Goal: Information Seeking & Learning: Check status

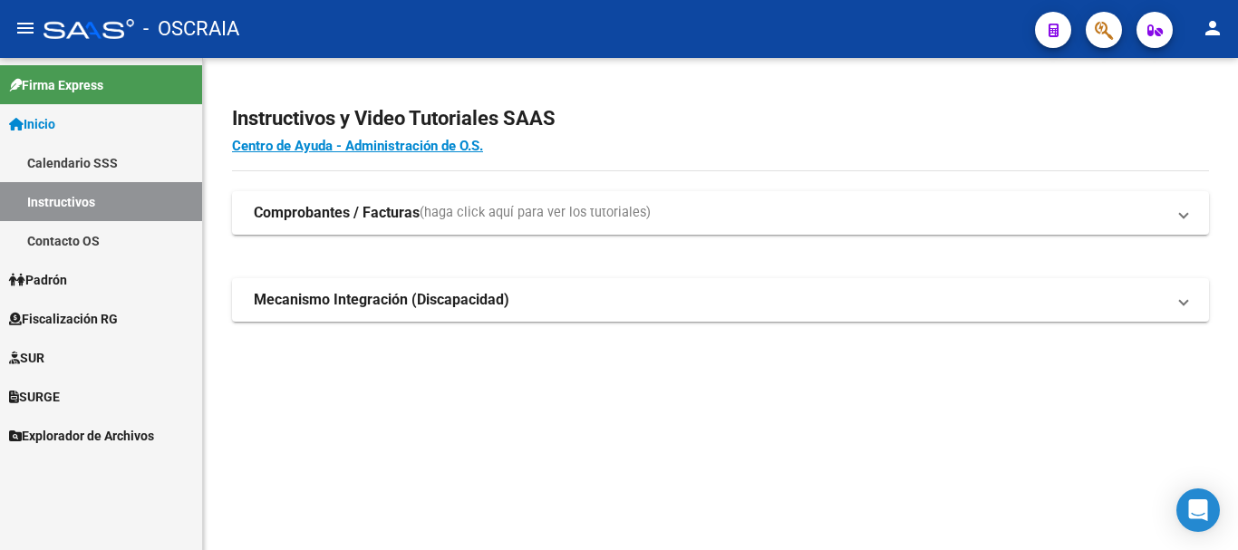
click at [65, 281] on span "Padrón" at bounding box center [38, 280] width 58 height 20
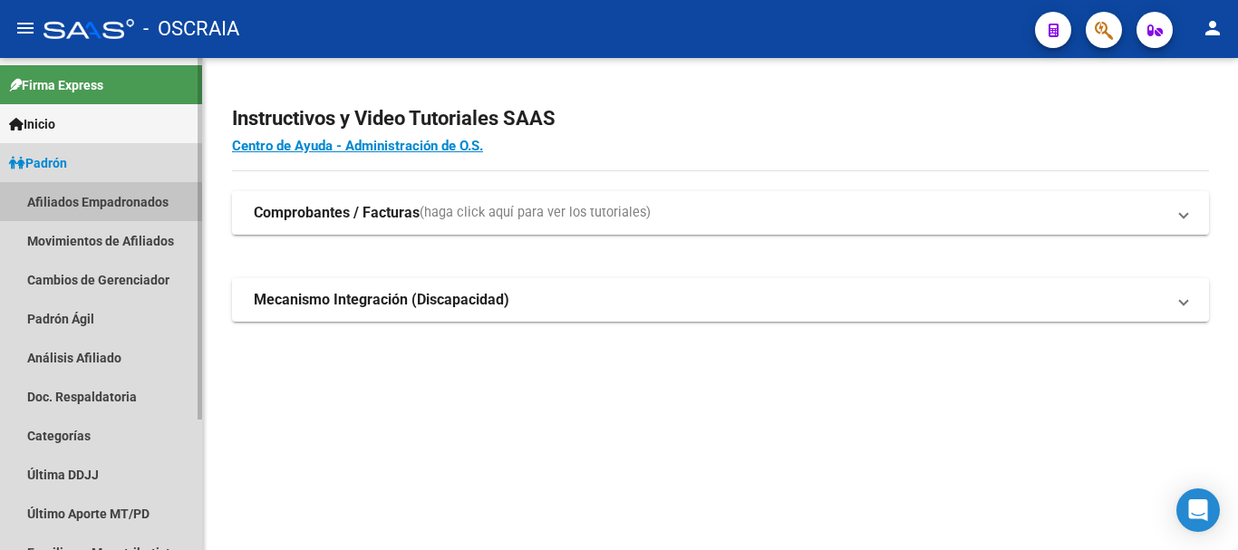
click at [98, 204] on link "Afiliados Empadronados" at bounding box center [101, 201] width 202 height 39
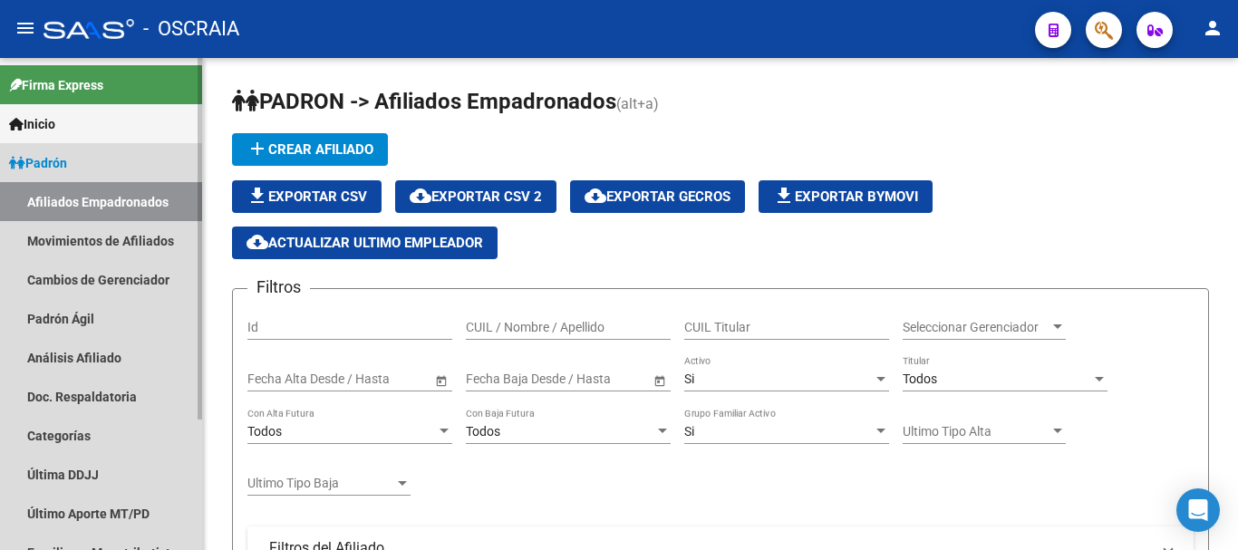
click at [83, 209] on link "Afiliados Empadronados" at bounding box center [101, 201] width 202 height 39
click at [53, 170] on span "Padrón" at bounding box center [38, 163] width 58 height 20
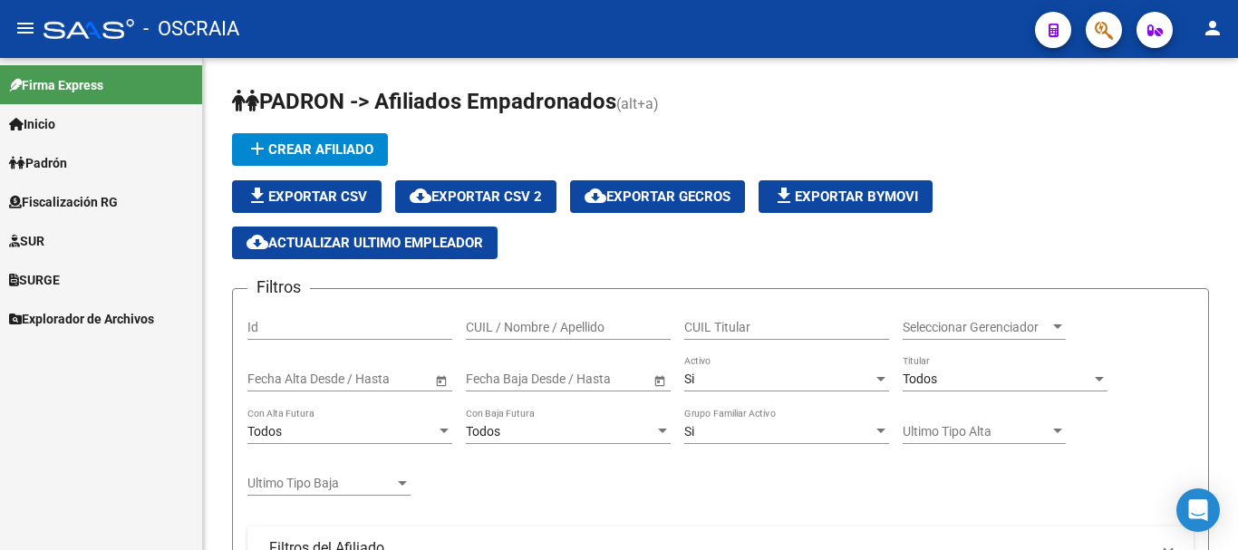
click at [67, 162] on span "Padrón" at bounding box center [38, 163] width 58 height 20
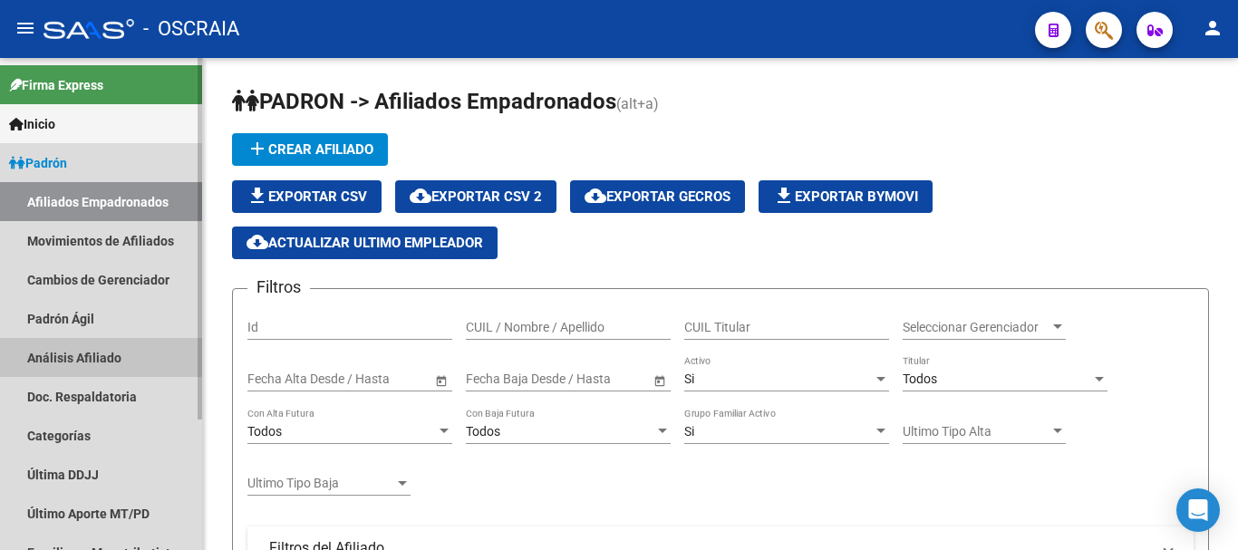
click at [68, 353] on link "Análisis Afiliado" at bounding box center [101, 357] width 202 height 39
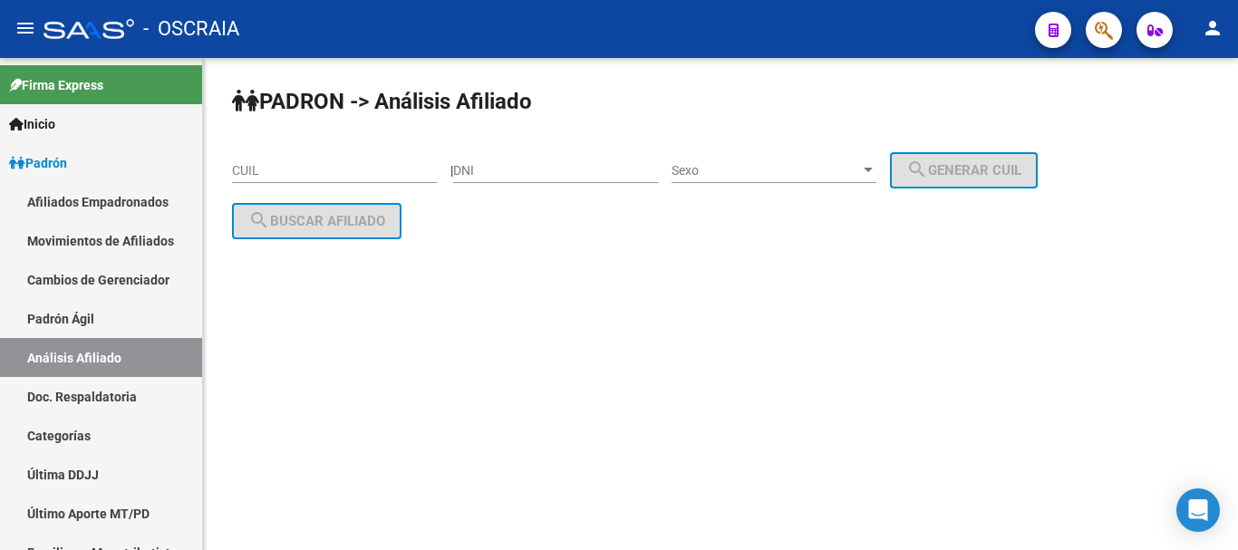
click at [343, 176] on input "CUIL" at bounding box center [334, 170] width 205 height 15
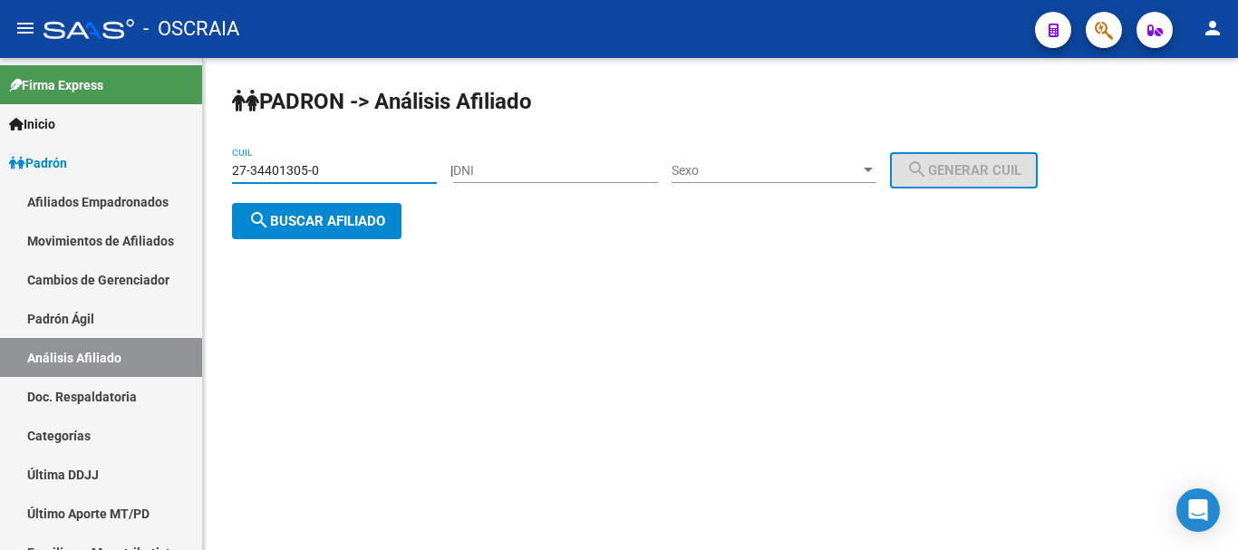
type input "27-34401305-0"
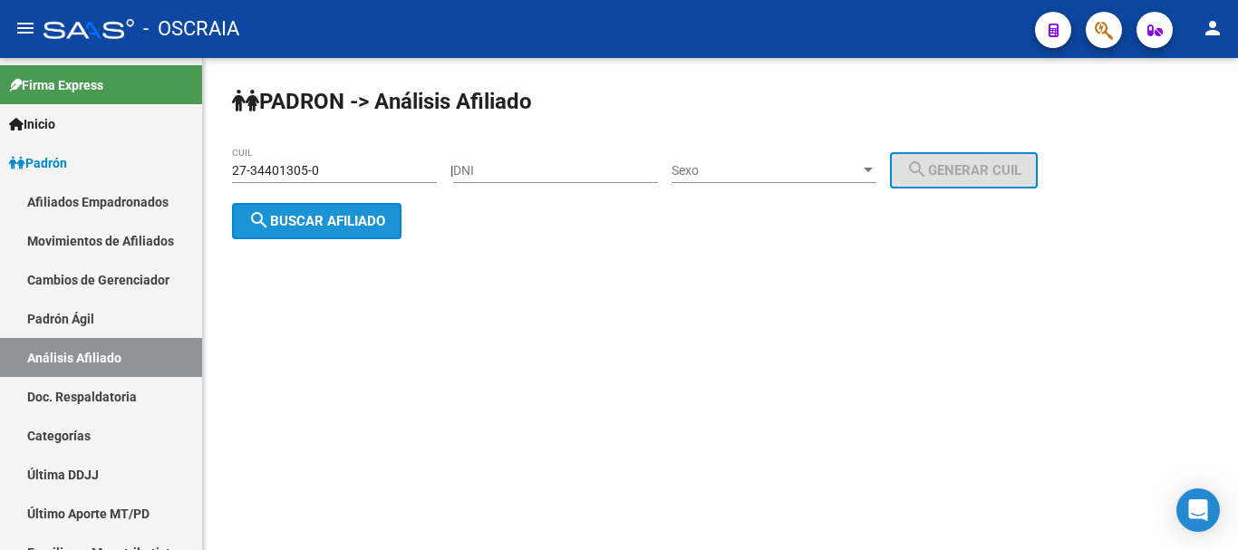
click at [349, 213] on span "search Buscar afiliado" at bounding box center [316, 221] width 137 height 16
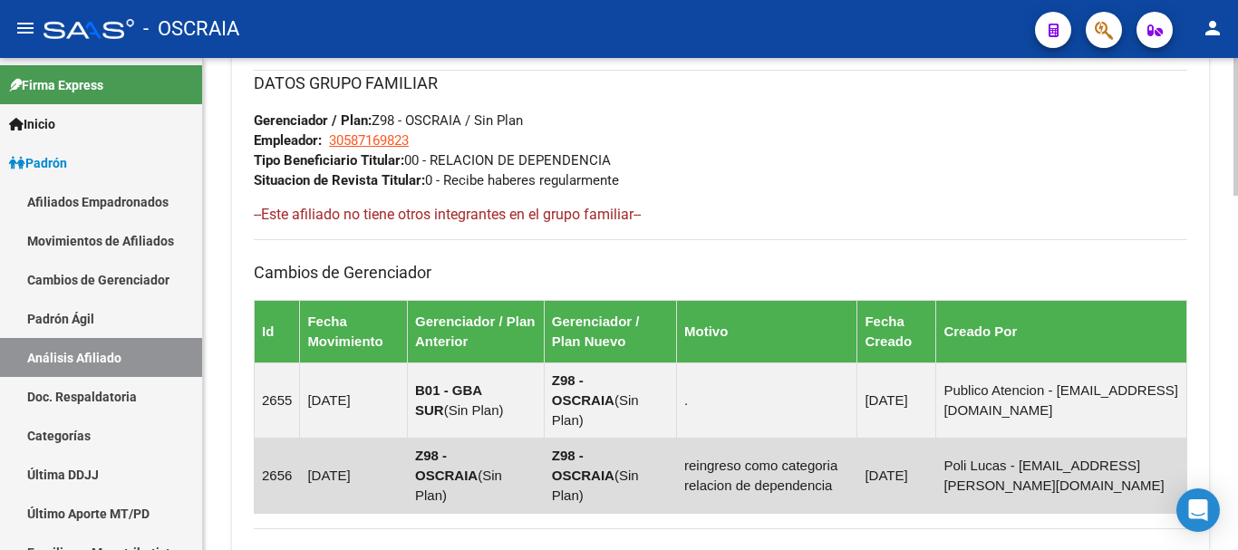
scroll to position [1263, 0]
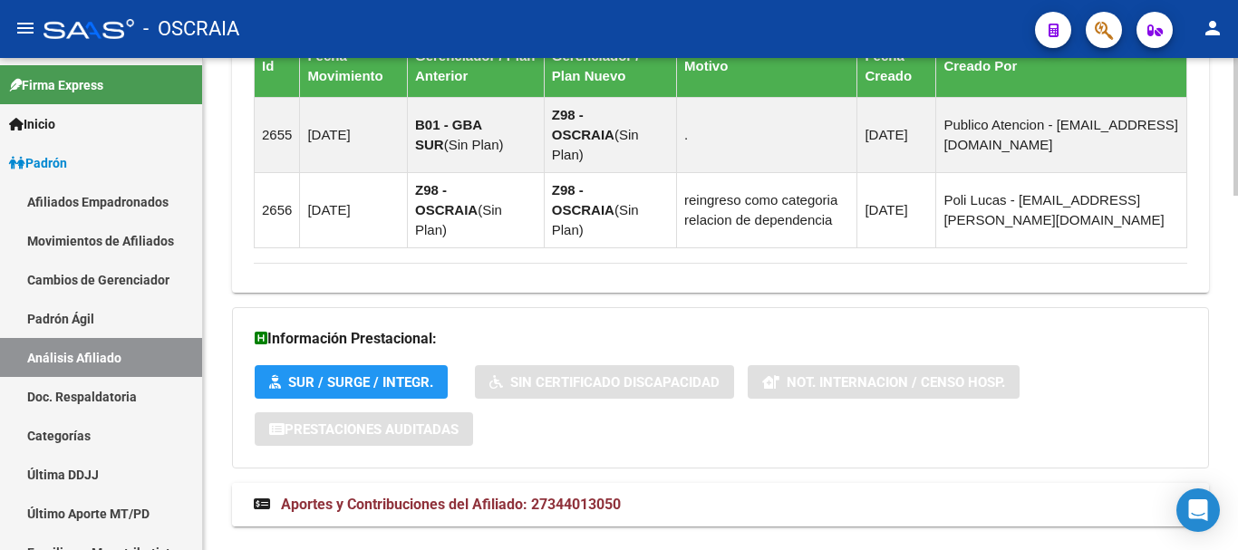
click at [339, 496] on span "Aportes y Contribuciones del Afiliado: 27344013050" at bounding box center [451, 504] width 340 height 17
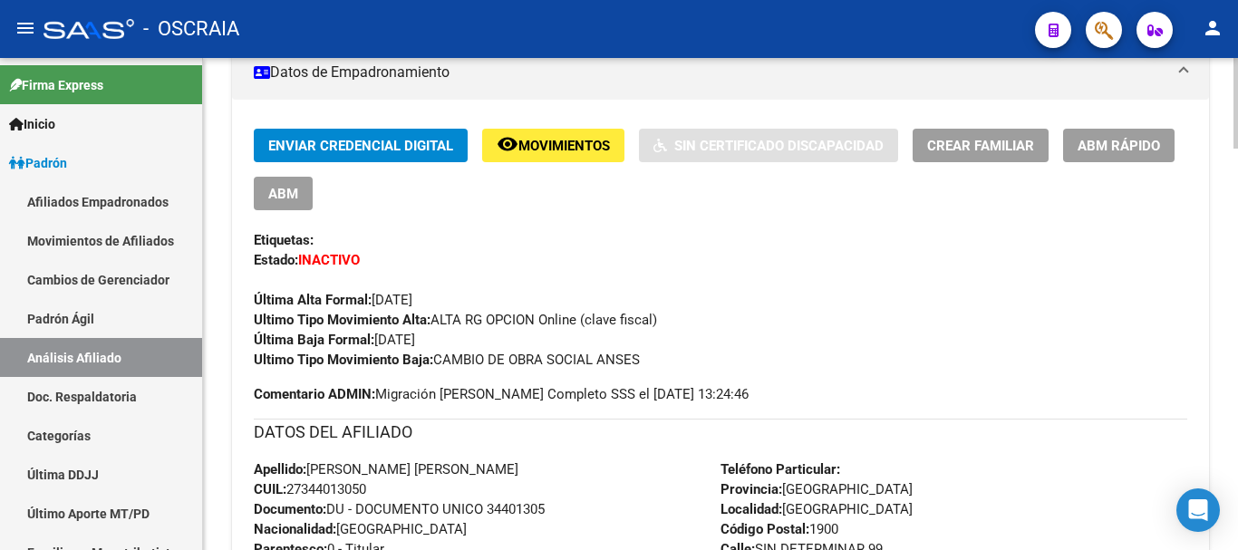
scroll to position [272, 0]
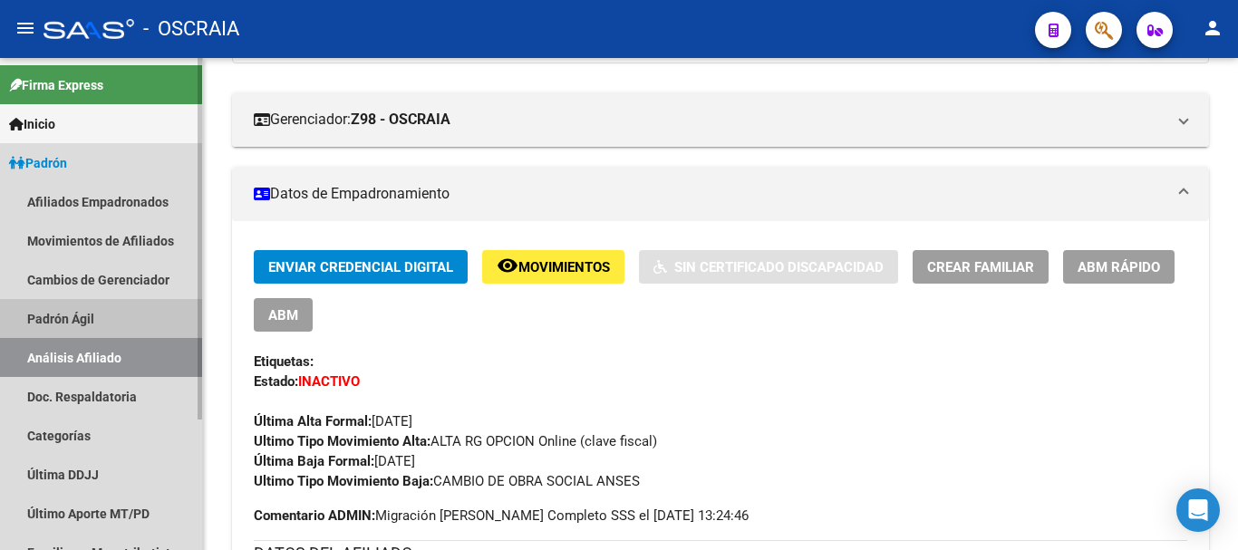
click at [93, 310] on link "Padrón Ágil" at bounding box center [101, 318] width 202 height 39
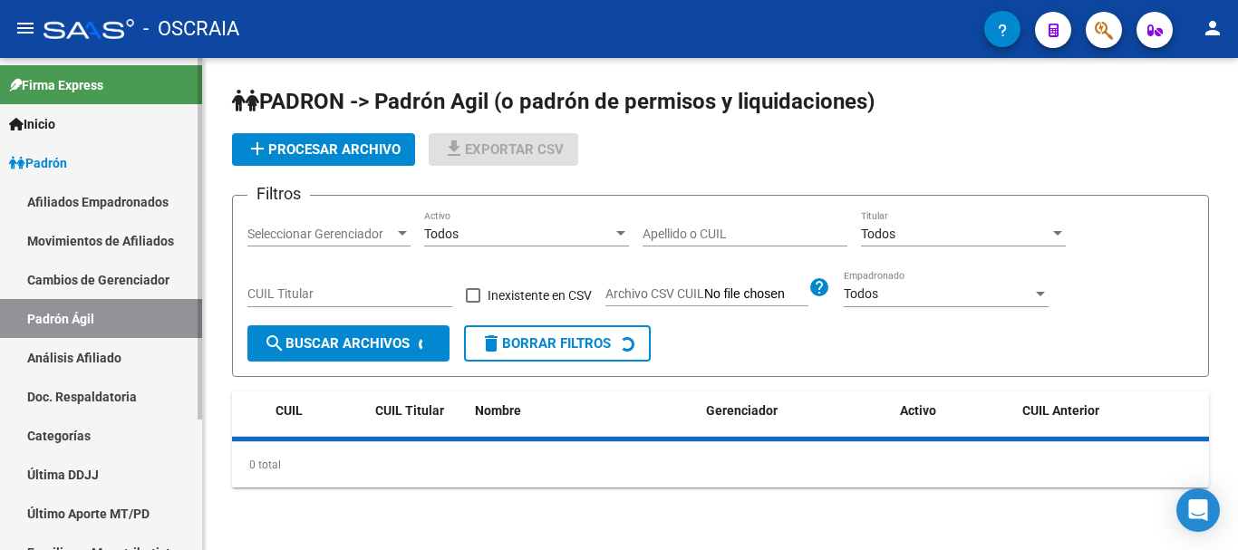
click at [92, 354] on link "Análisis Afiliado" at bounding box center [101, 357] width 202 height 39
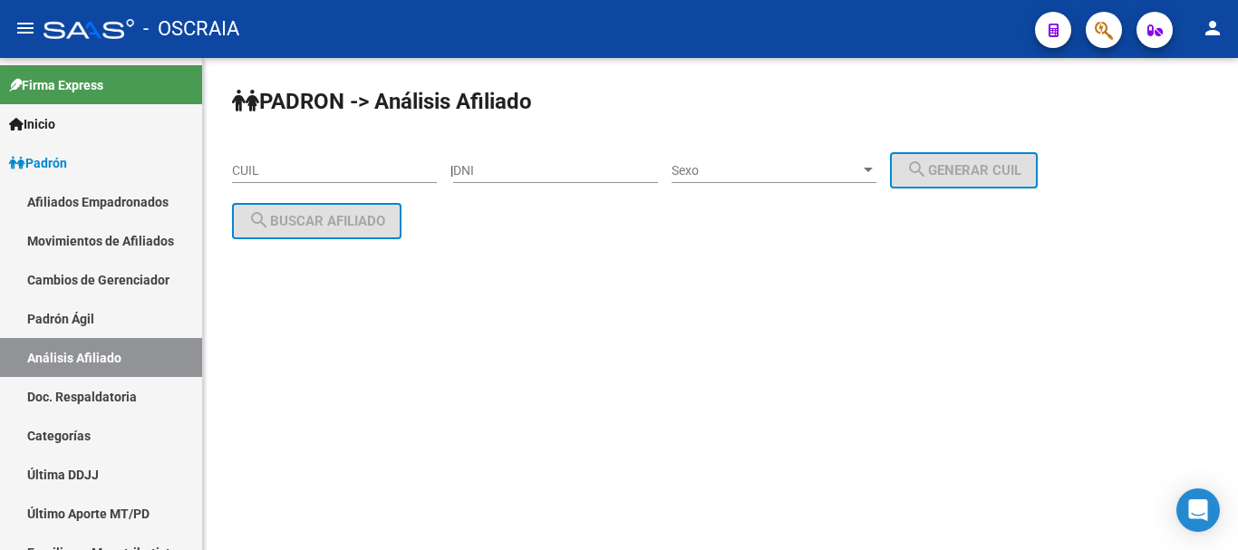
click at [346, 170] on input "CUIL" at bounding box center [334, 170] width 205 height 15
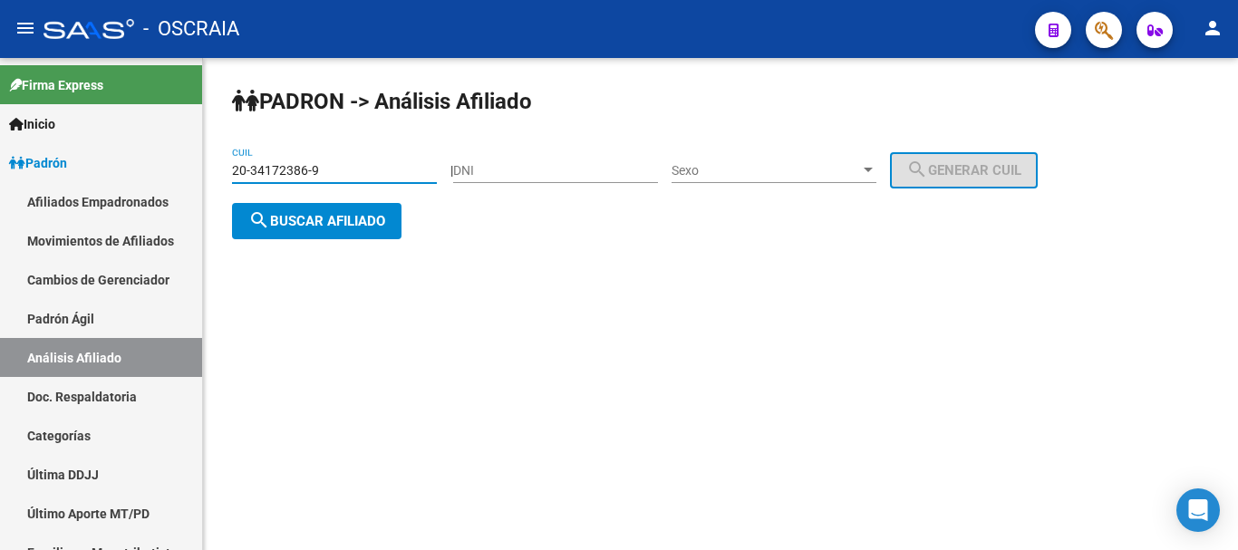
type input "20-34172386-9"
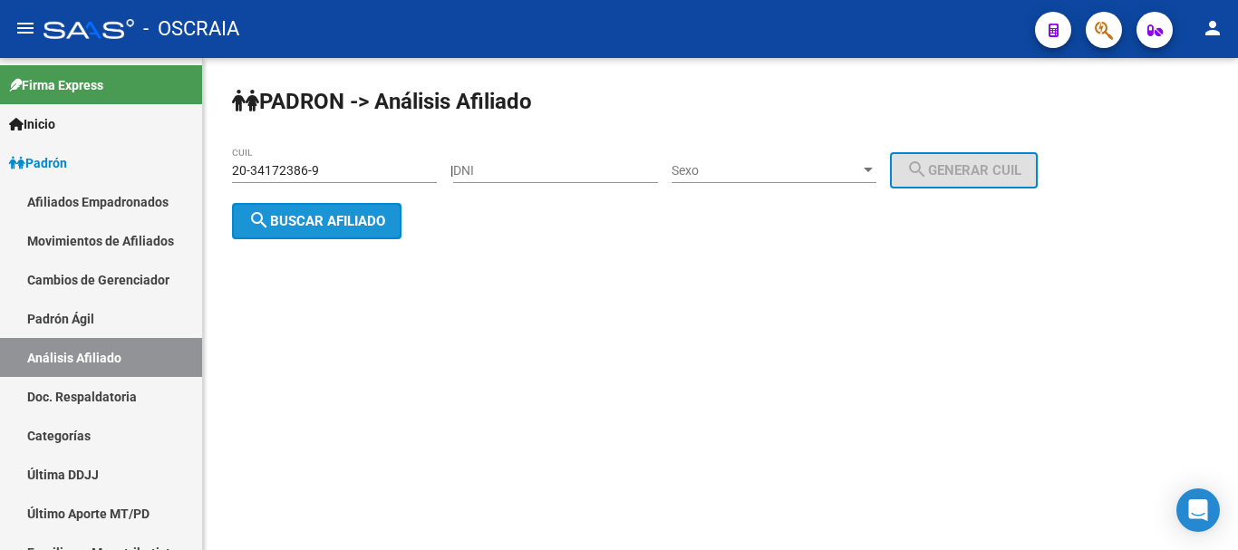
click at [334, 227] on span "search Buscar afiliado" at bounding box center [316, 221] width 137 height 16
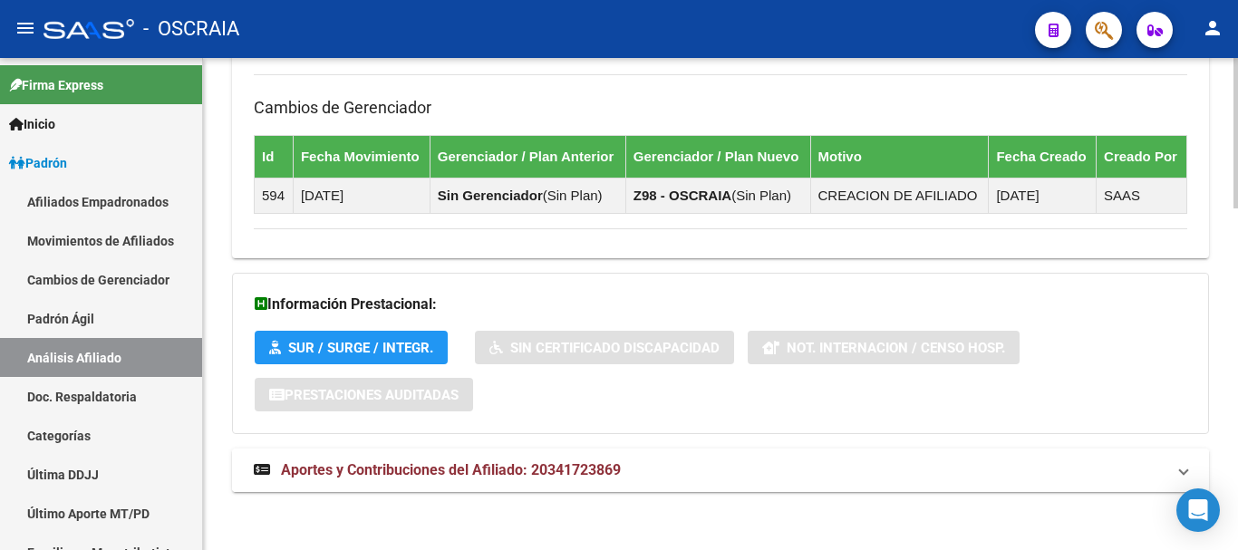
scroll to position [1113, 0]
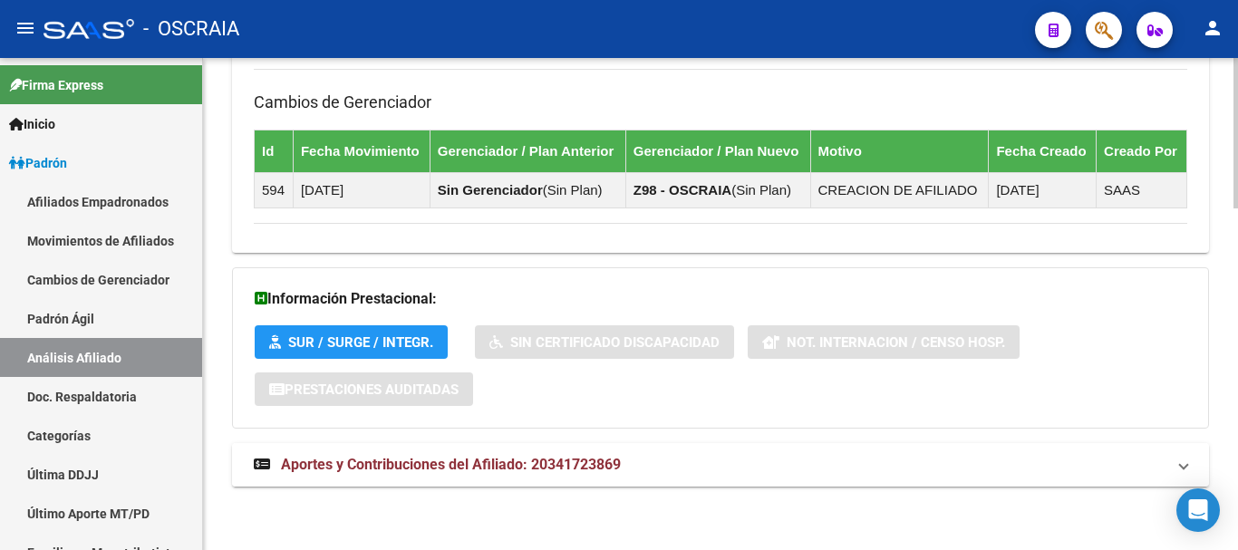
click at [378, 466] on span "Aportes y Contribuciones del Afiliado: 20341723869" at bounding box center [451, 464] width 340 height 17
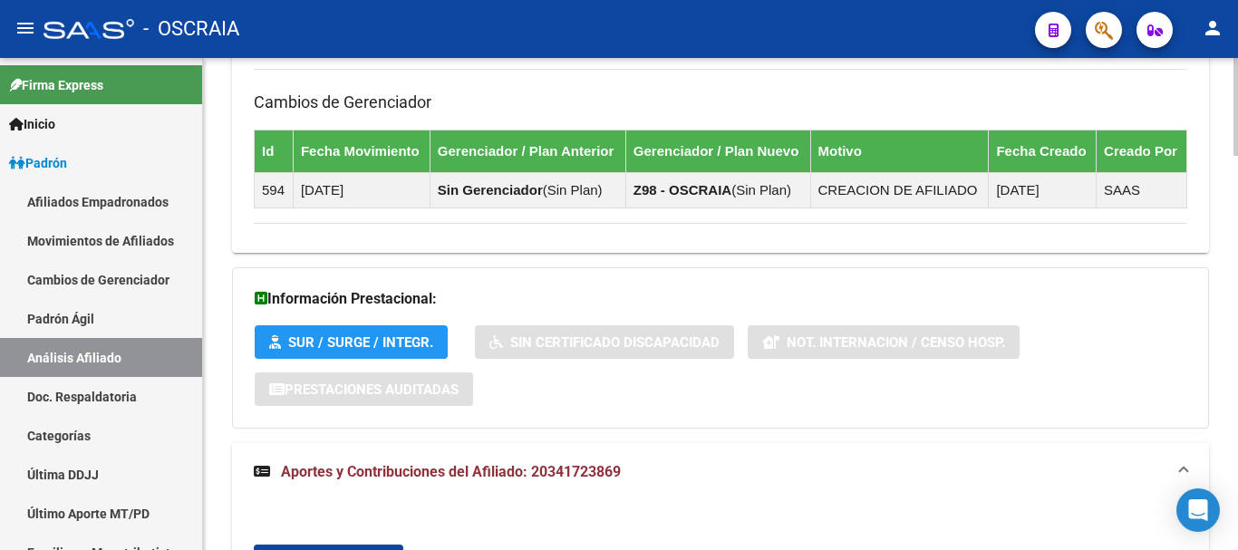
scroll to position [1567, 0]
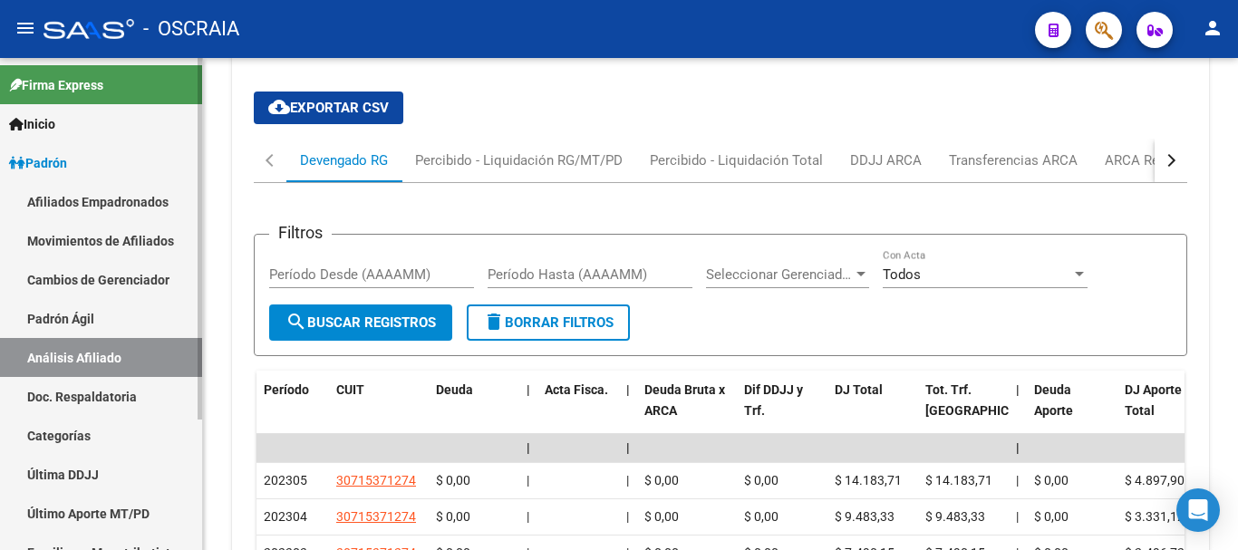
click at [114, 322] on link "Padrón Ágil" at bounding box center [101, 318] width 202 height 39
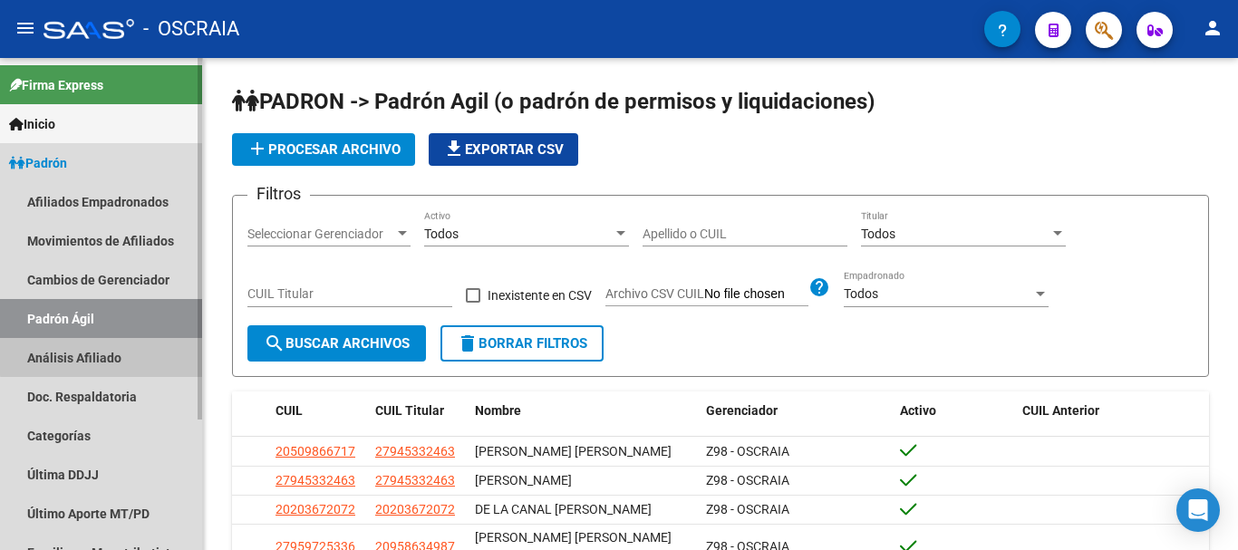
click at [104, 357] on link "Análisis Afiliado" at bounding box center [101, 357] width 202 height 39
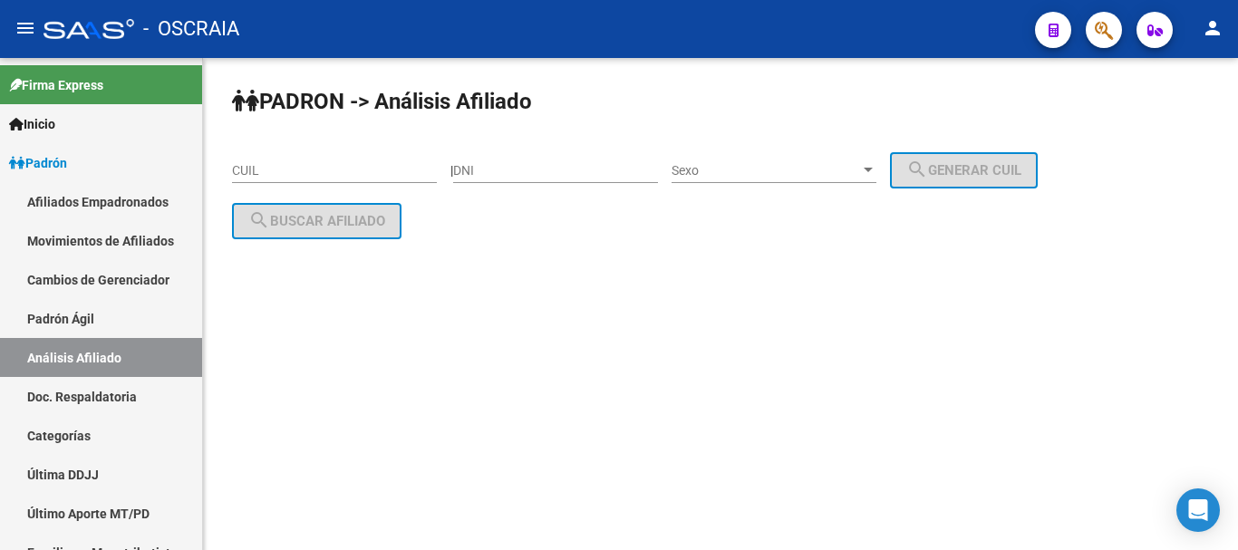
click at [546, 143] on div "PADRON -> Análisis Afiliado CUIL | DNI Sexo Sexo search Generar CUIL search Bus…" at bounding box center [720, 177] width 1035 height 239
click at [545, 165] on input "DNI" at bounding box center [555, 170] width 205 height 15
type input "29591900"
click at [791, 168] on span "Sexo" at bounding box center [766, 170] width 189 height 15
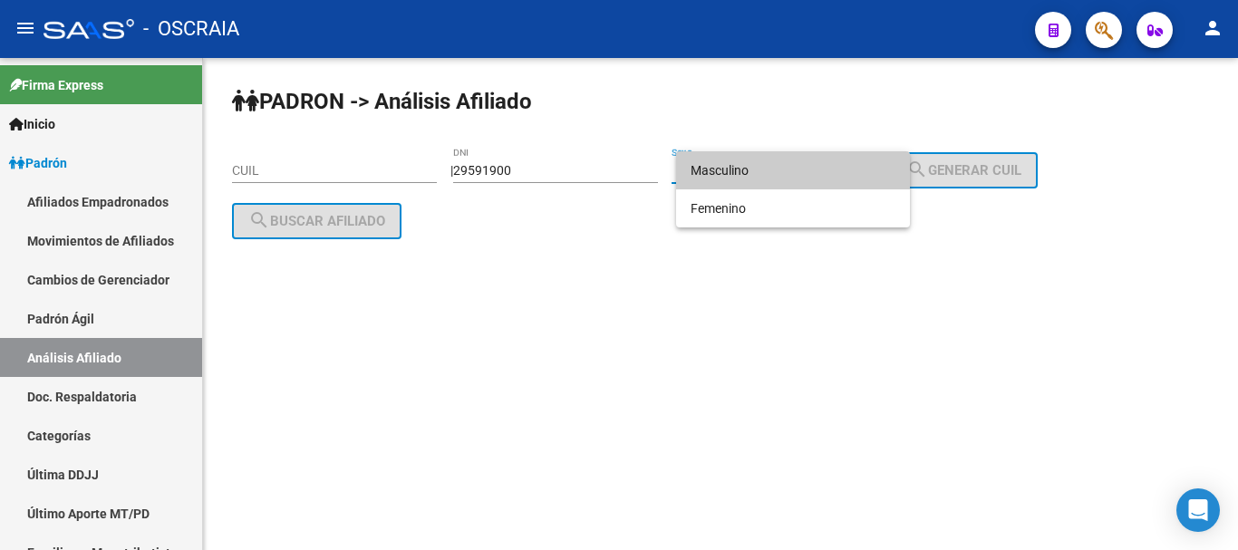
drag, startPoint x: 788, startPoint y: 180, endPoint x: 805, endPoint y: 178, distance: 17.4
click at [791, 181] on span "Masculino" at bounding box center [793, 170] width 205 height 38
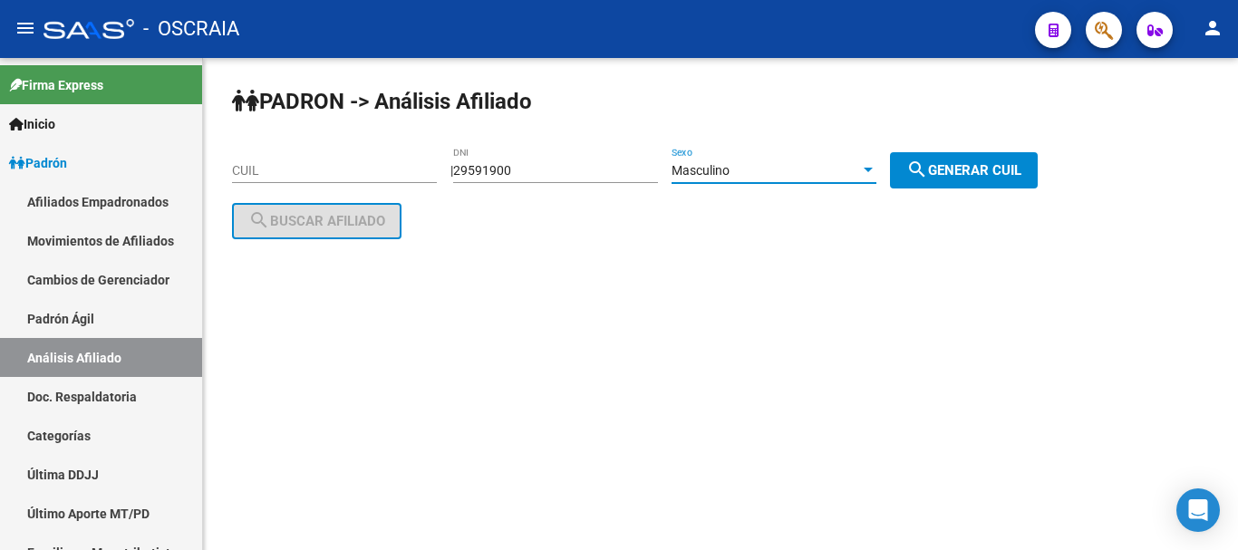
click at [928, 177] on mat-icon "search" at bounding box center [918, 170] width 22 height 22
type input "20-29591900-1"
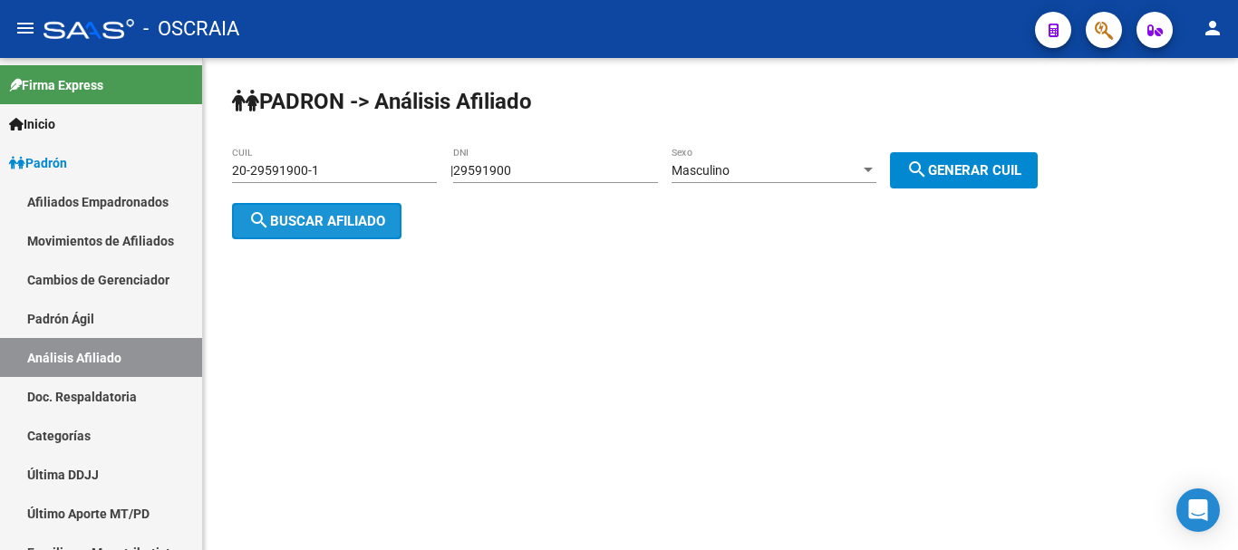
click at [352, 226] on span "search Buscar afiliado" at bounding box center [316, 221] width 137 height 16
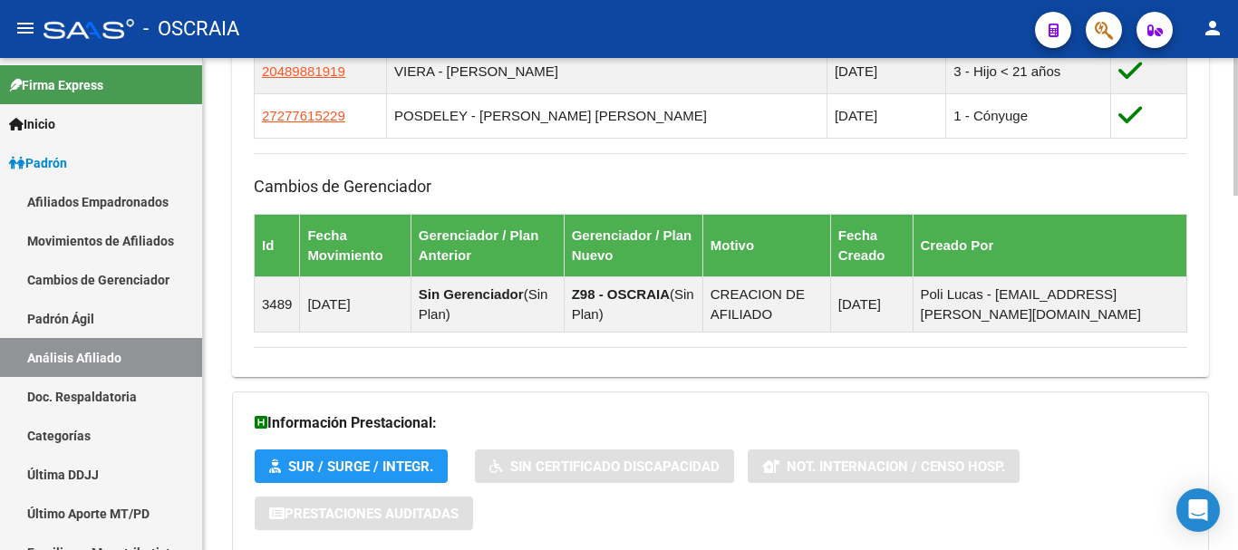
scroll to position [1266, 0]
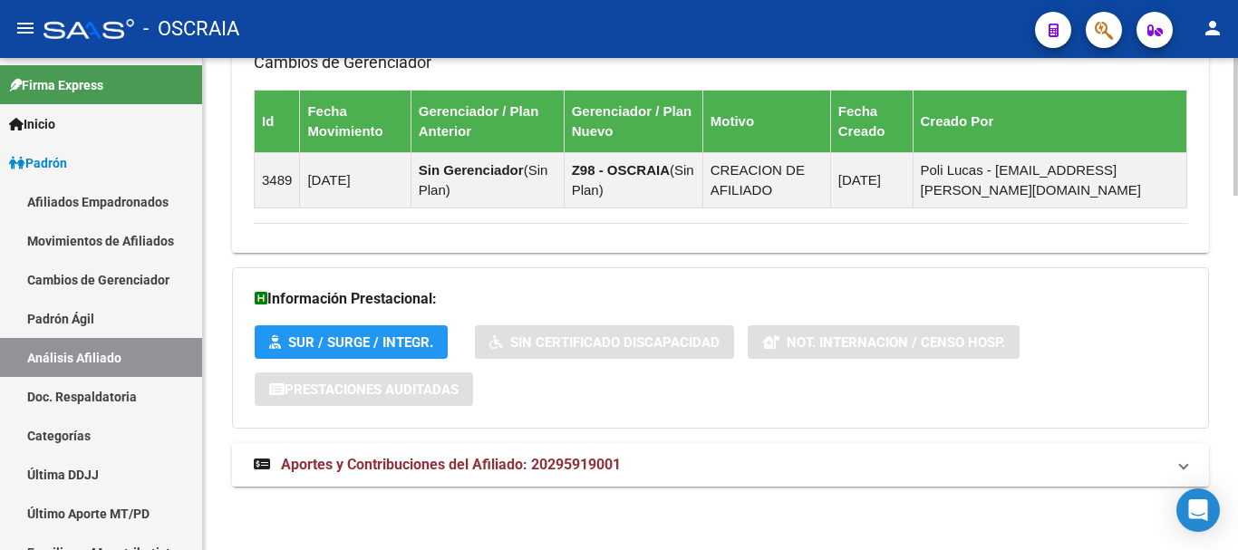
click at [520, 478] on mat-expansion-panel-header "Aportes y Contribuciones del Afiliado: 20295919001" at bounding box center [720, 465] width 977 height 44
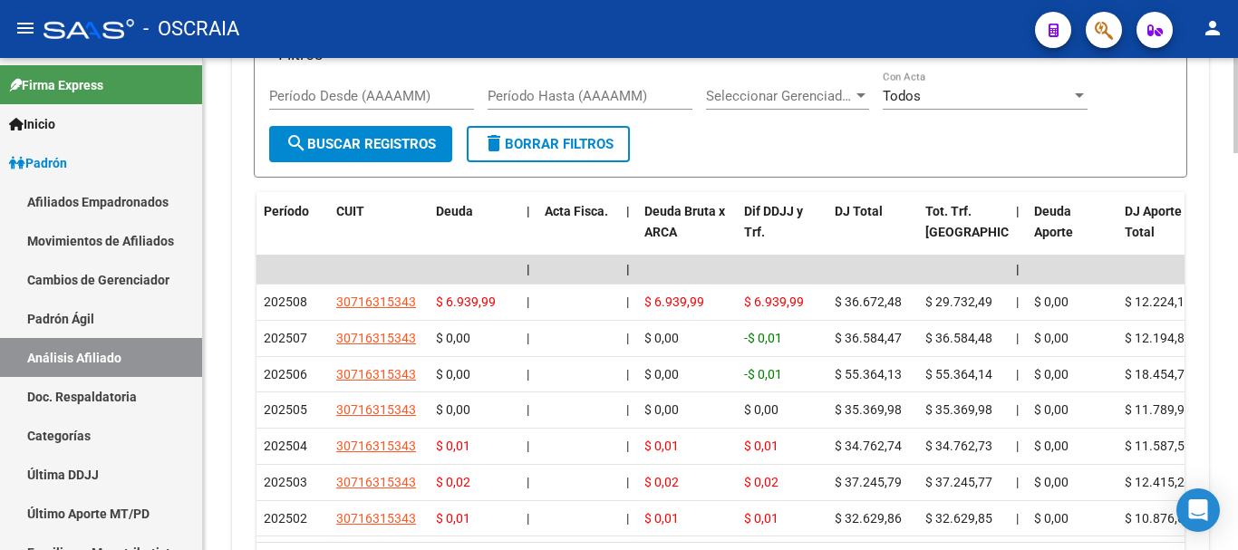
scroll to position [1900, 0]
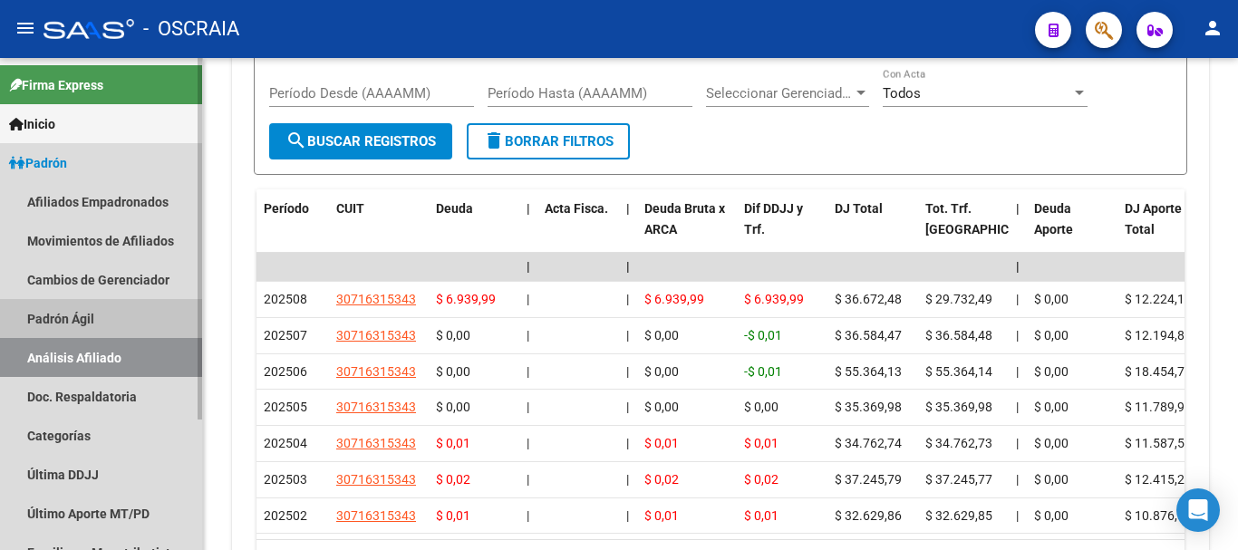
click at [72, 317] on link "Padrón Ágil" at bounding box center [101, 318] width 202 height 39
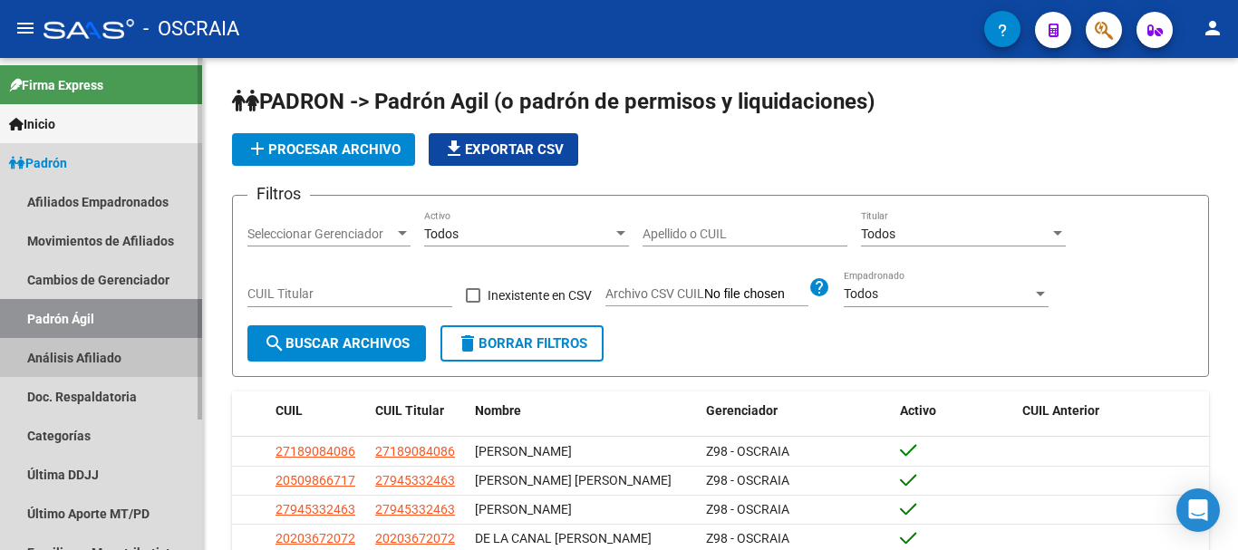
click at [76, 359] on link "Análisis Afiliado" at bounding box center [101, 357] width 202 height 39
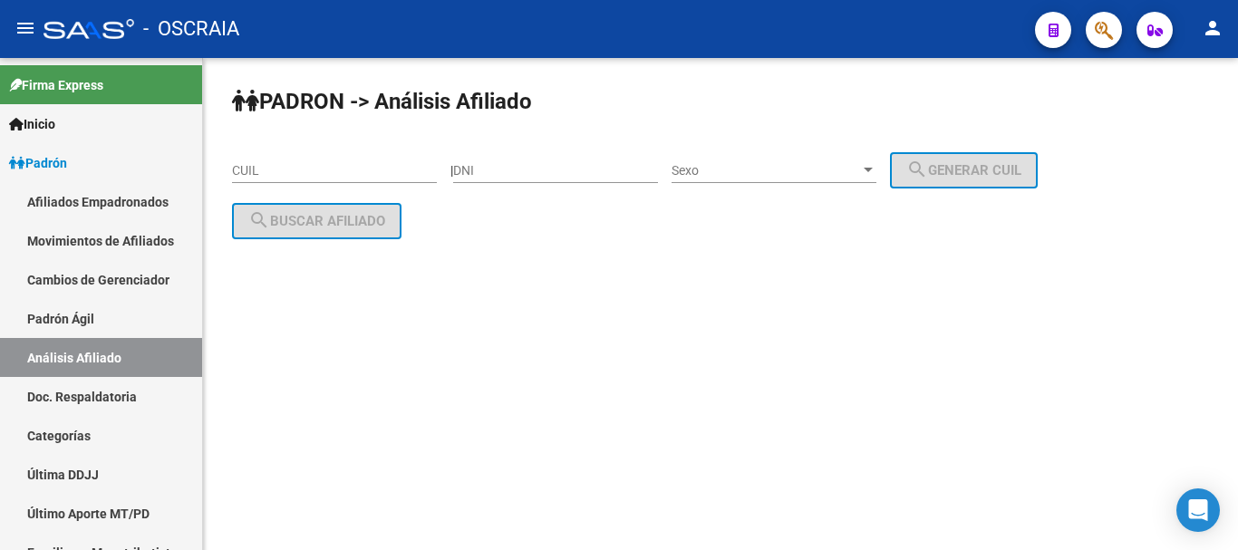
click at [361, 176] on input "CUIL" at bounding box center [334, 170] width 205 height 15
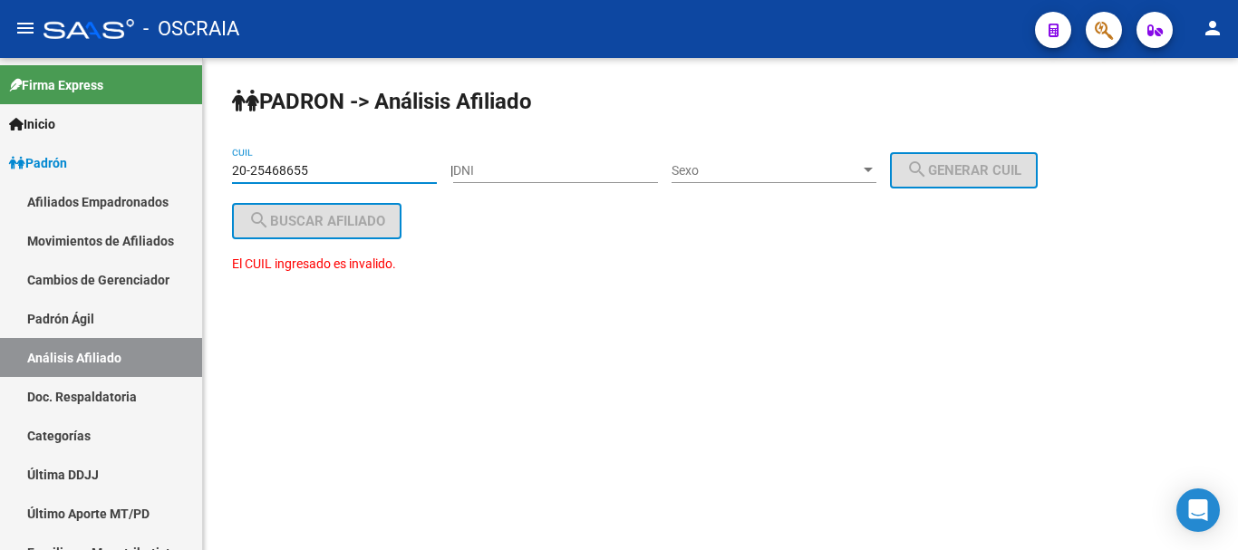
click at [251, 172] on input "20-25468655" at bounding box center [334, 170] width 205 height 15
click at [250, 173] on input "20-25468655" at bounding box center [334, 170] width 205 height 15
click at [254, 176] on input "20-25468655" at bounding box center [334, 170] width 205 height 15
click at [301, 178] on input "20-25468655" at bounding box center [334, 170] width 205 height 15
click at [266, 174] on input "20-25468655" at bounding box center [334, 170] width 205 height 15
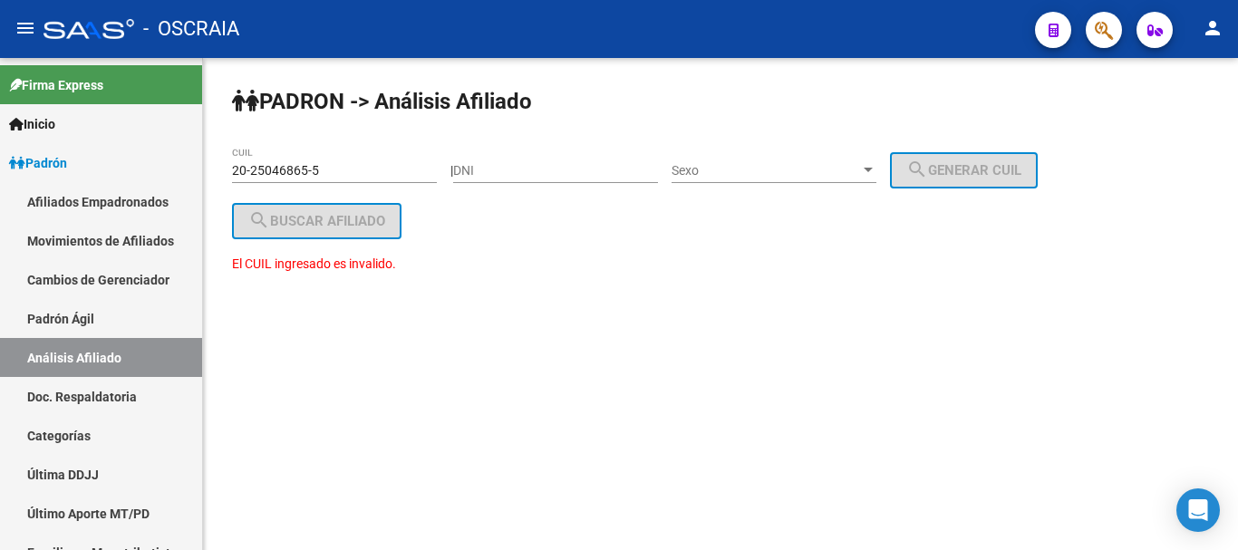
click at [636, 186] on div "DNI" at bounding box center [555, 173] width 205 height 52
click at [380, 175] on input "20-25046865-5" at bounding box center [334, 170] width 205 height 15
type input "2"
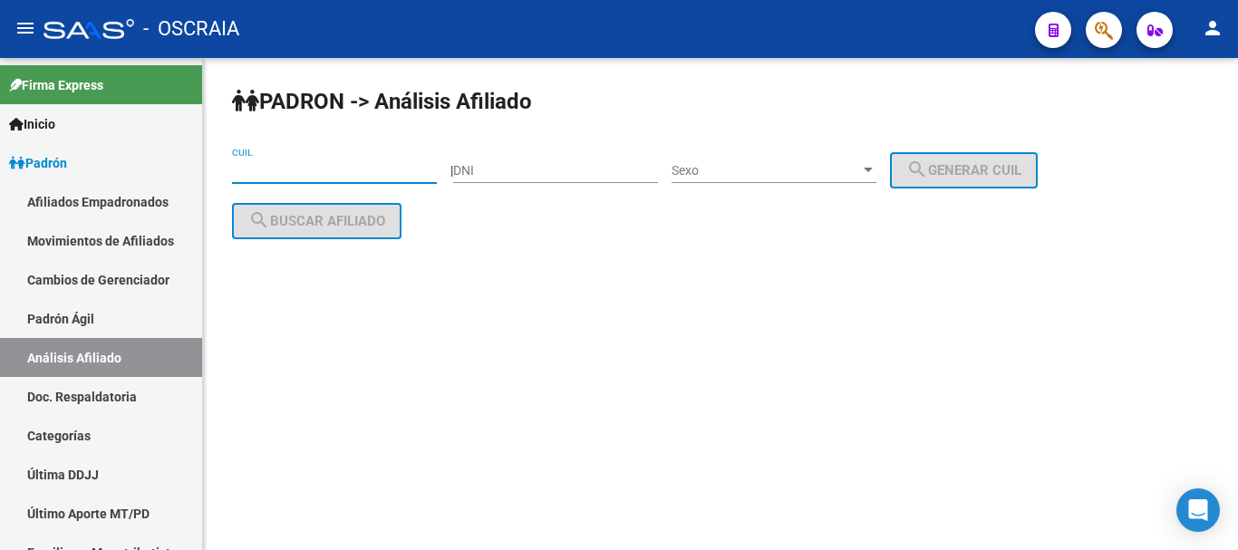
click at [565, 171] on input "DNI" at bounding box center [555, 170] width 205 height 15
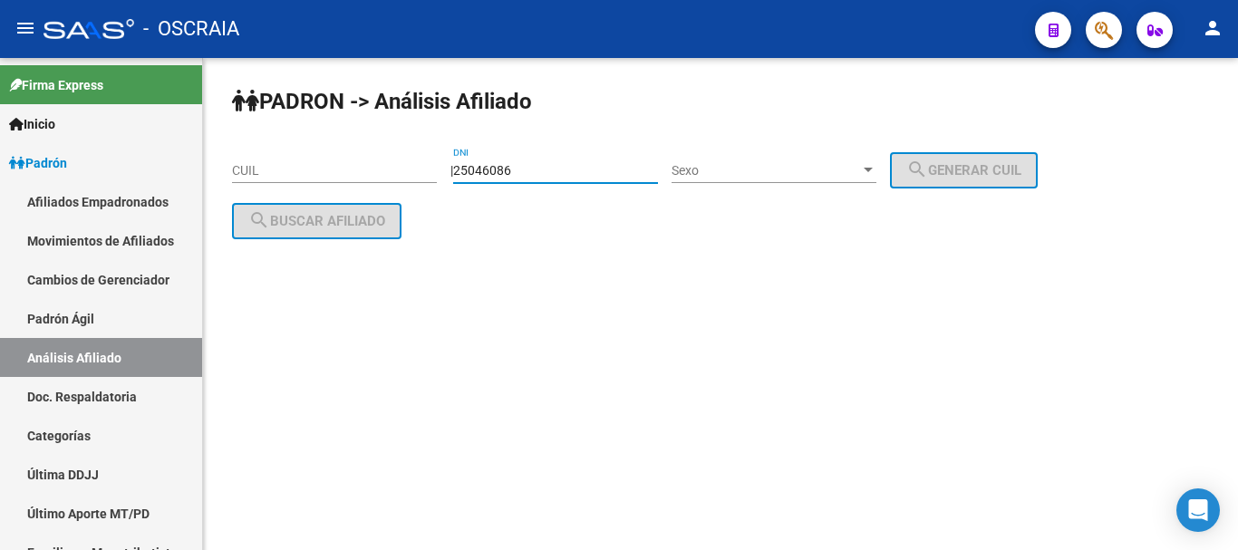
type input "25046086"
click at [773, 178] on span "Sexo" at bounding box center [766, 170] width 189 height 15
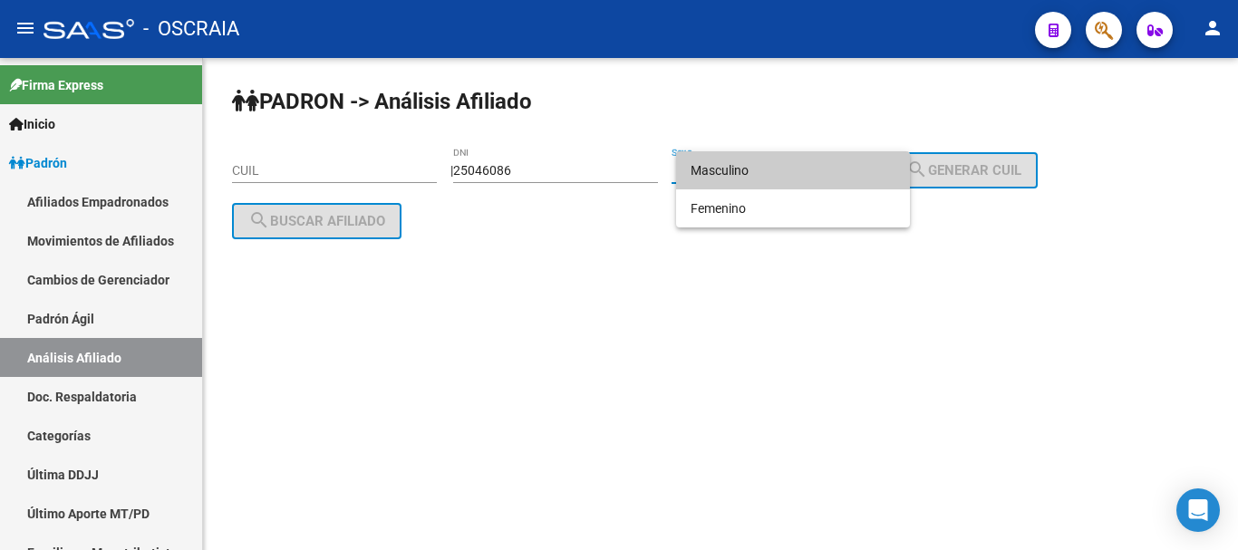
click at [761, 181] on span "Masculino" at bounding box center [793, 170] width 205 height 38
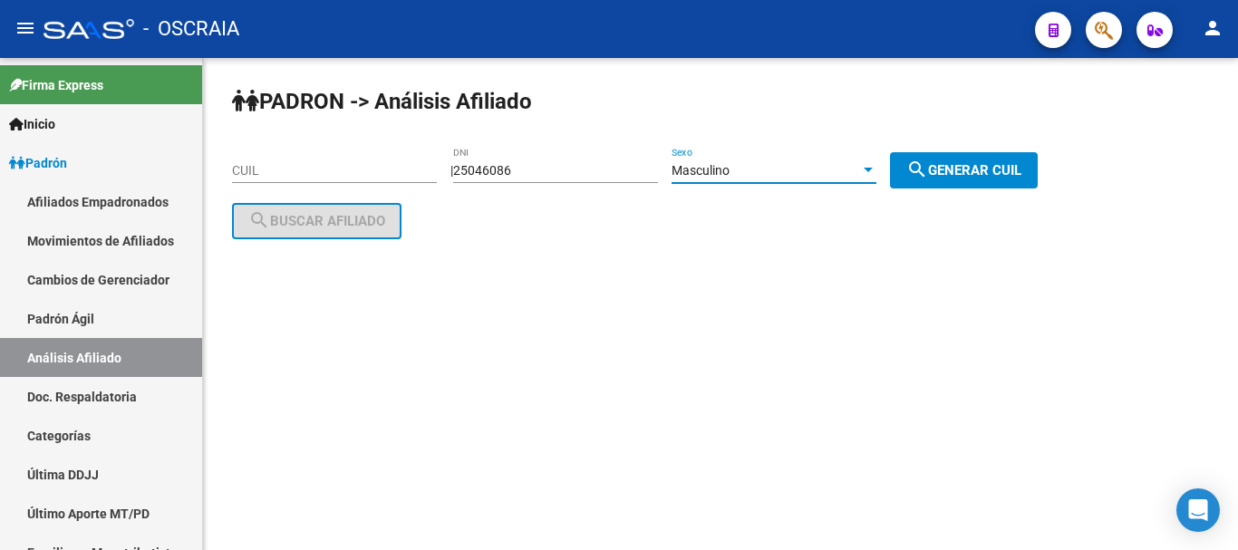
click at [958, 180] on button "search Generar CUIL" at bounding box center [964, 170] width 148 height 36
type input "20-25046086-5"
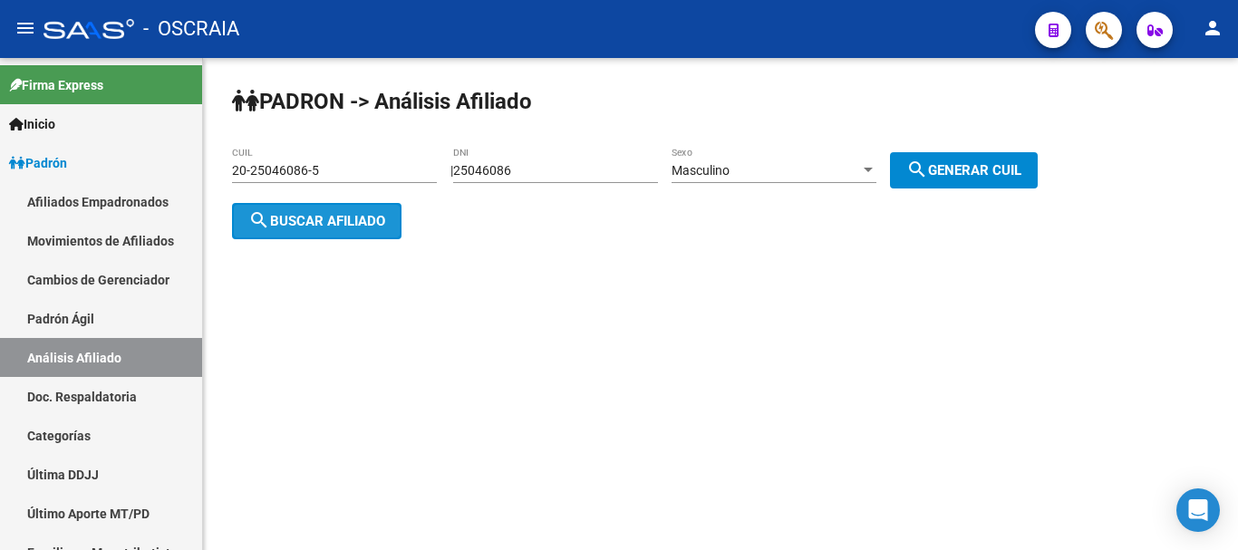
click at [371, 225] on span "search Buscar afiliado" at bounding box center [316, 221] width 137 height 16
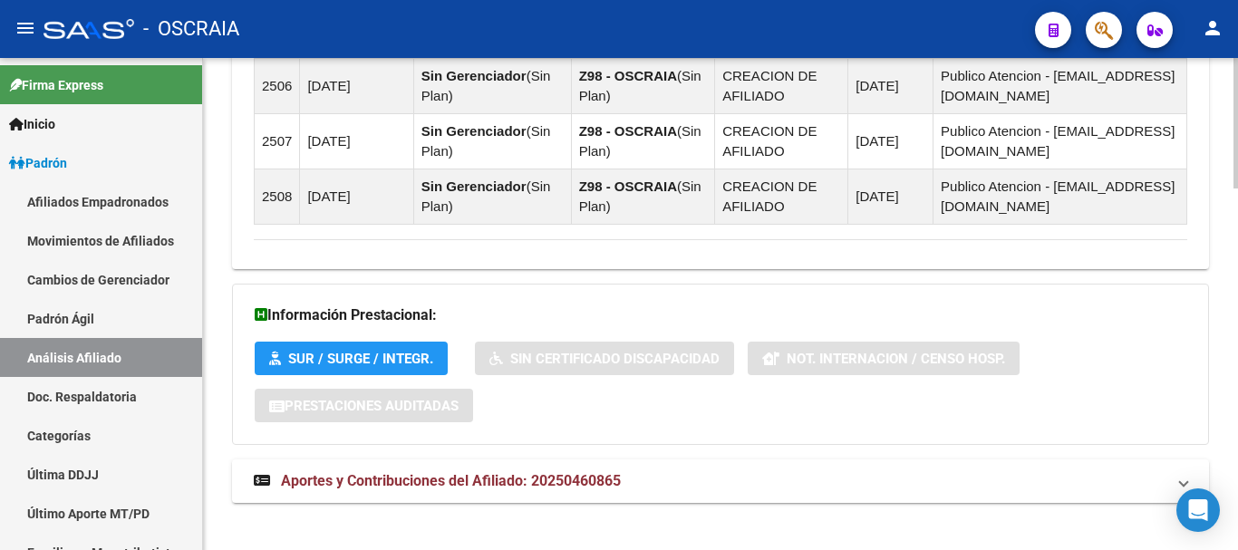
scroll to position [1360, 0]
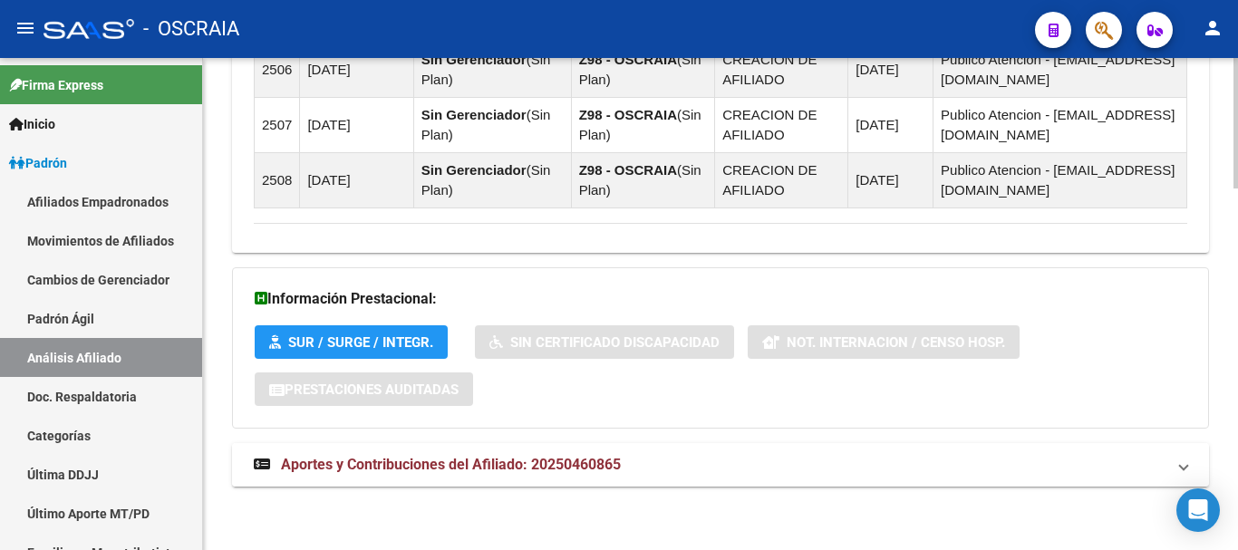
click at [328, 473] on span "Aportes y Contribuciones del Afiliado: 20250460865" at bounding box center [451, 464] width 340 height 17
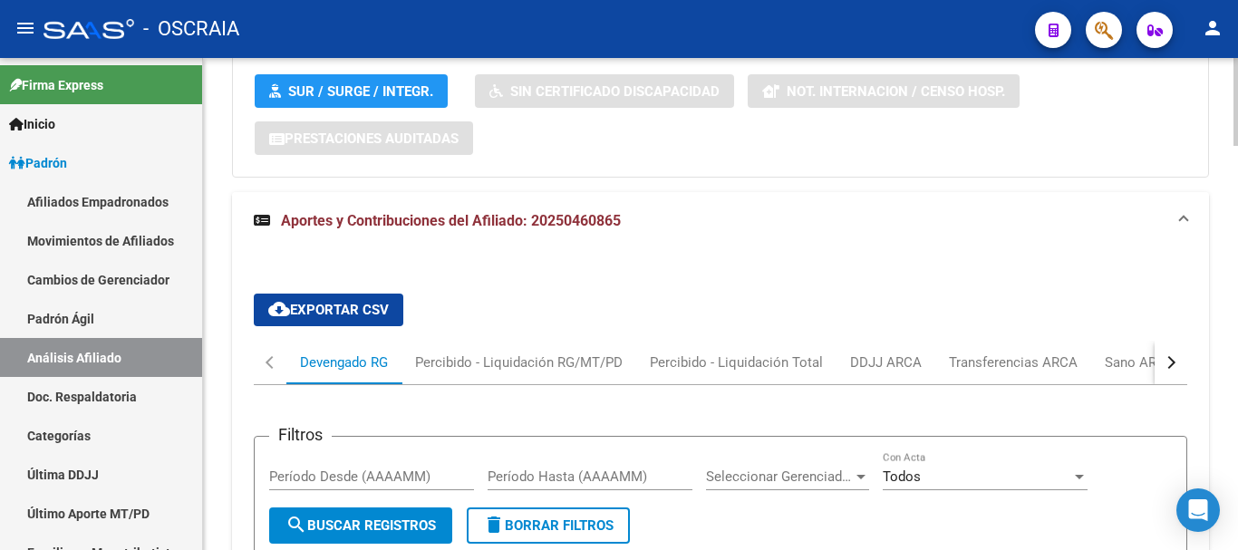
scroll to position [1904, 0]
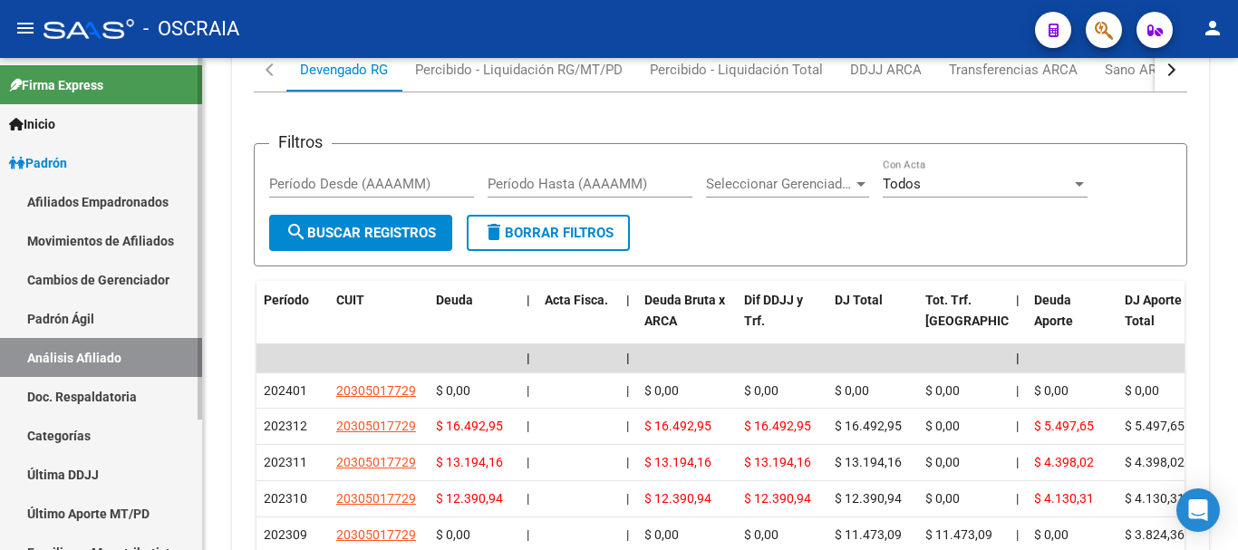
click at [112, 318] on link "Padrón Ágil" at bounding box center [101, 318] width 202 height 39
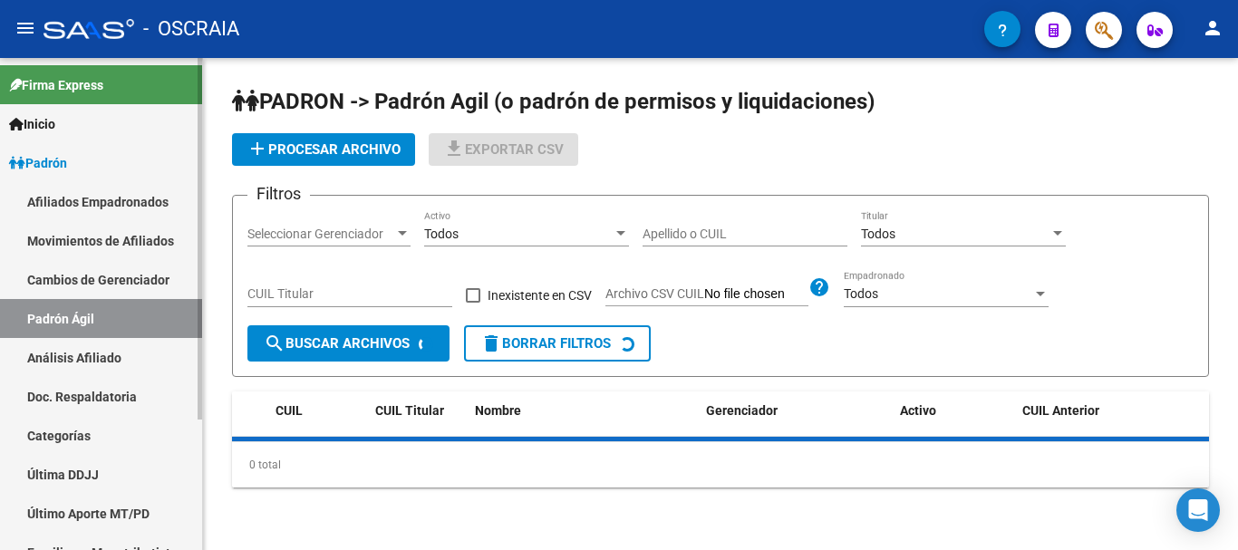
click at [111, 351] on link "Análisis Afiliado" at bounding box center [101, 357] width 202 height 39
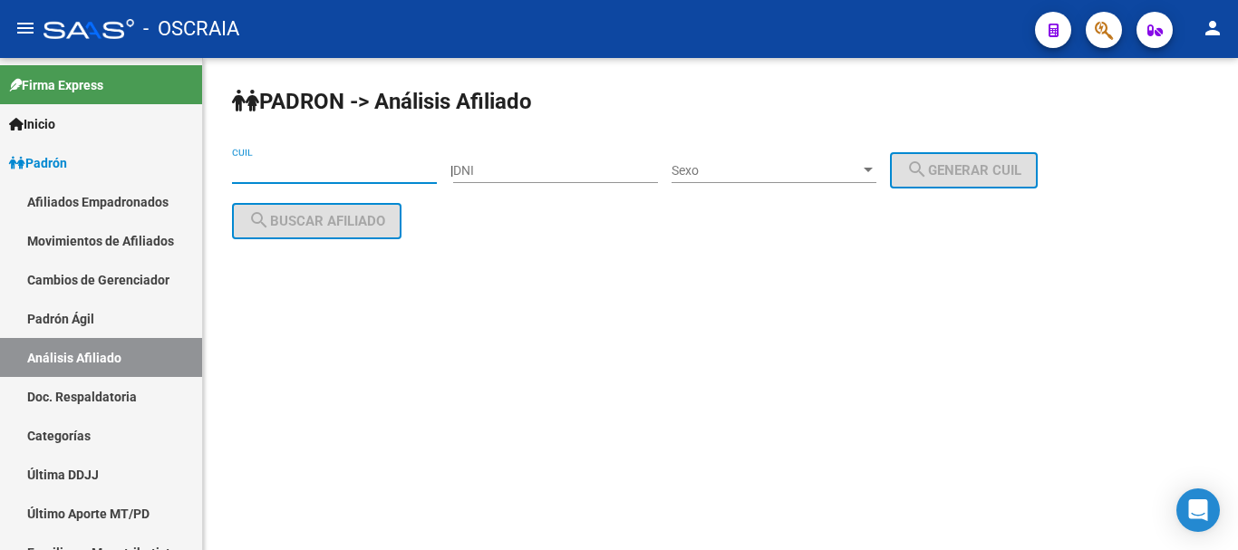
click at [297, 172] on input "CUIL" at bounding box center [334, 170] width 205 height 15
paste input "20-34172386-9"
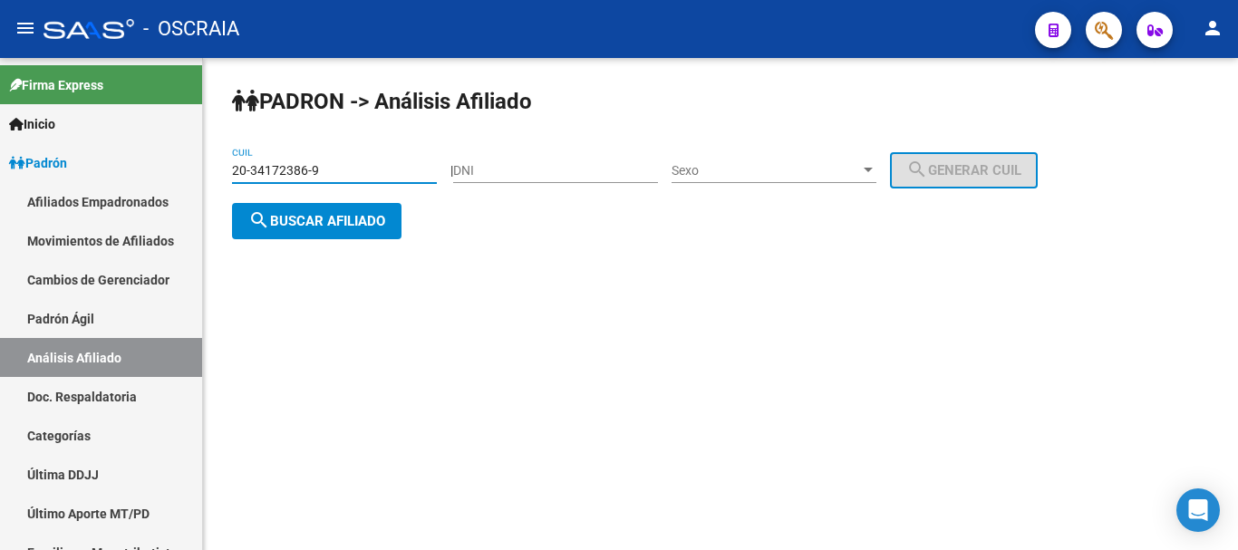
type input "20-34172386-9"
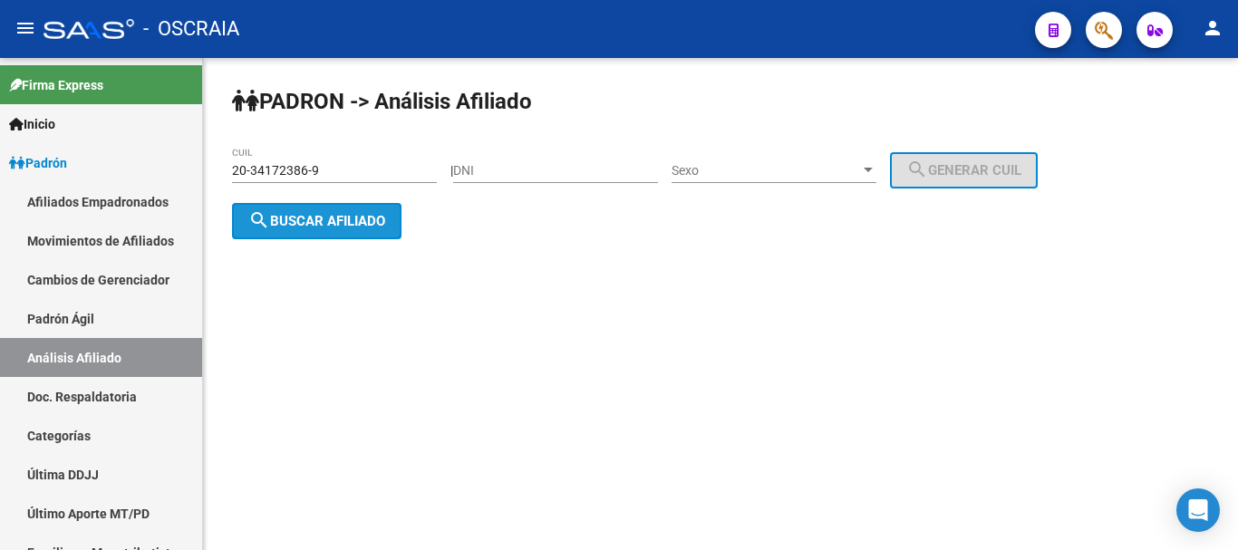
click at [393, 215] on button "search Buscar afiliado" at bounding box center [317, 221] width 170 height 36
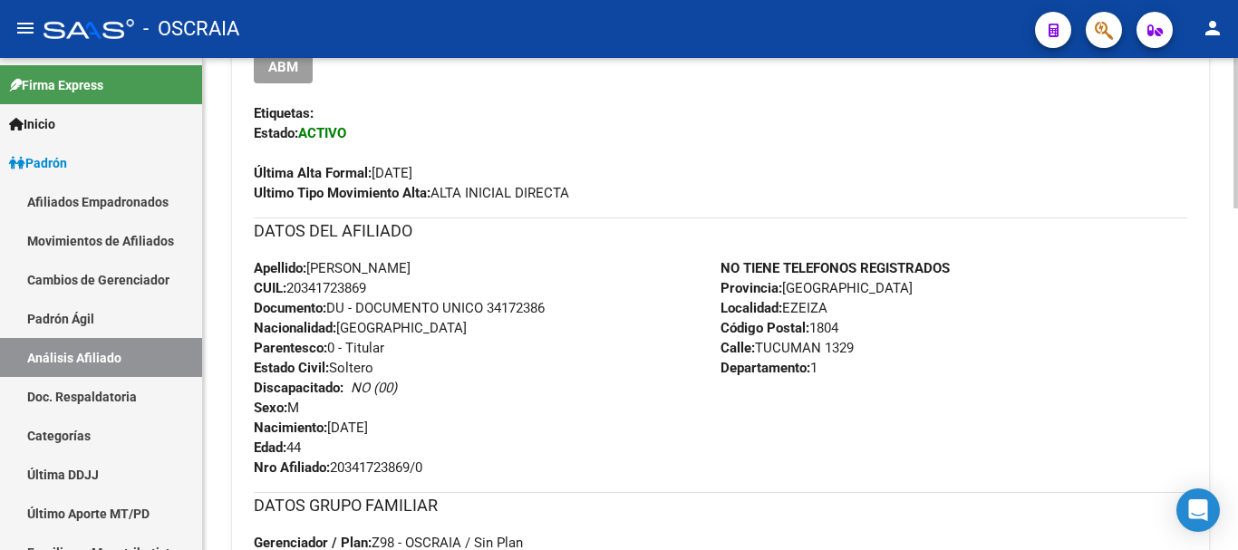
scroll to position [544, 0]
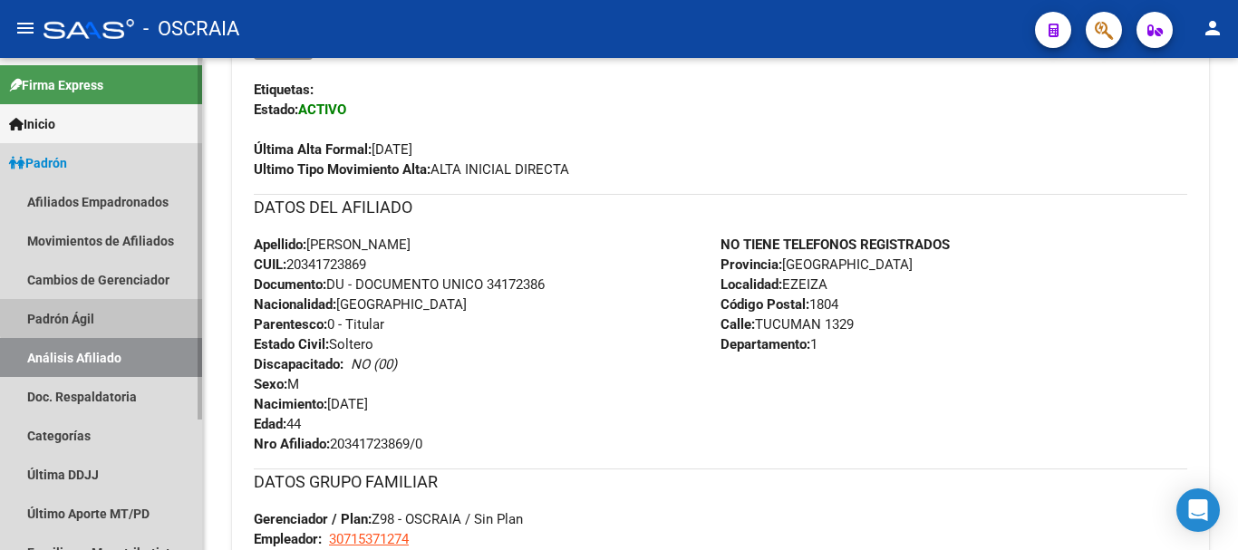
click at [115, 311] on link "Padrón Ágil" at bounding box center [101, 318] width 202 height 39
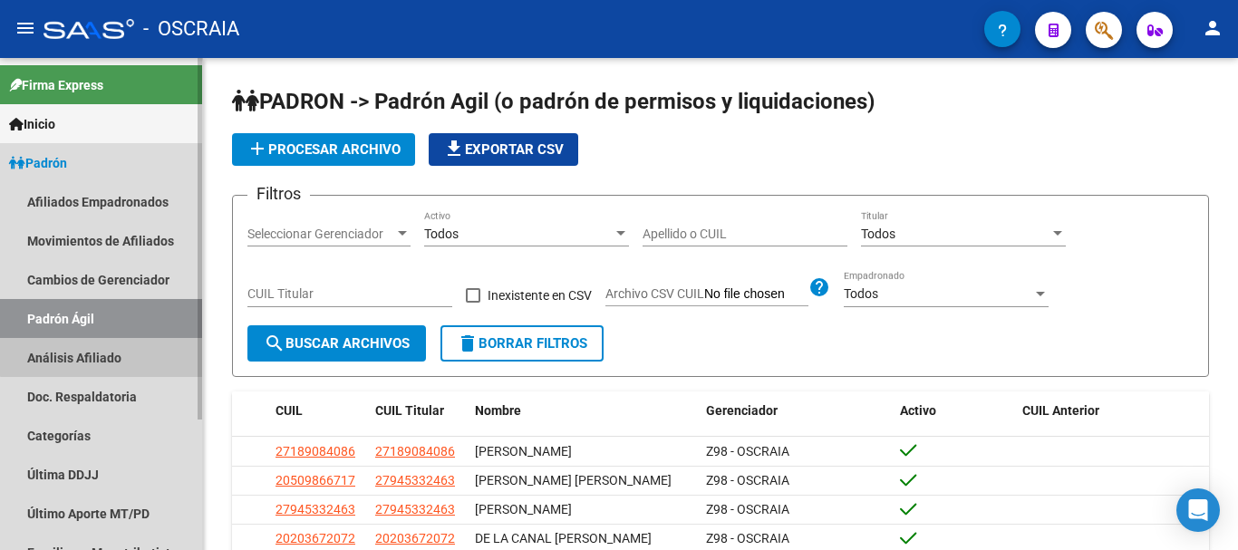
click at [120, 353] on link "Análisis Afiliado" at bounding box center [101, 357] width 202 height 39
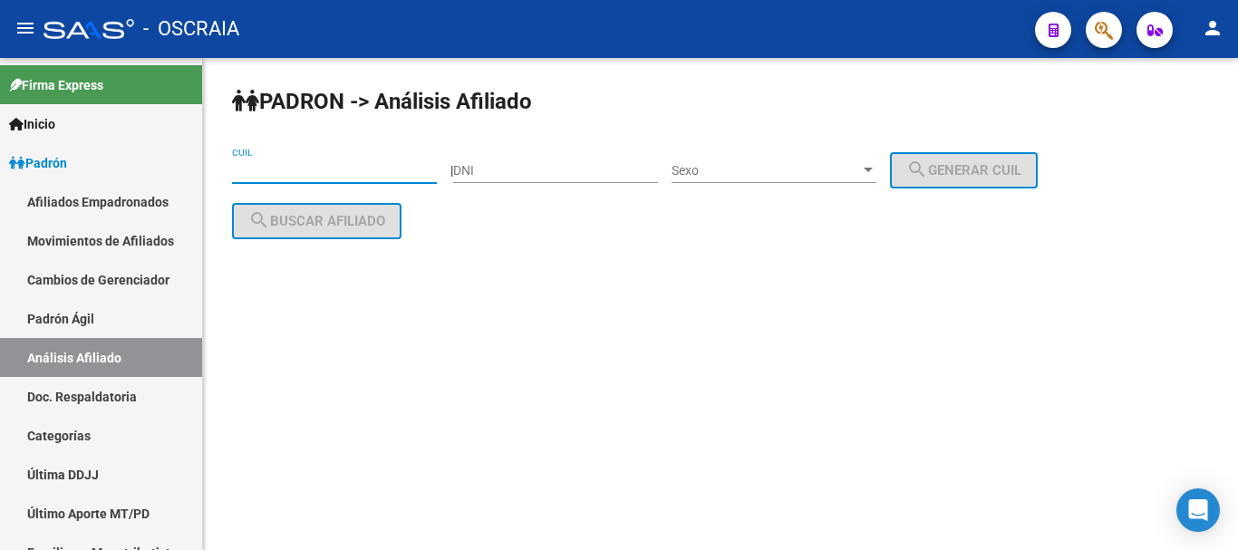
click at [286, 170] on input "CUIL" at bounding box center [334, 170] width 205 height 15
paste input "20-39211238-4"
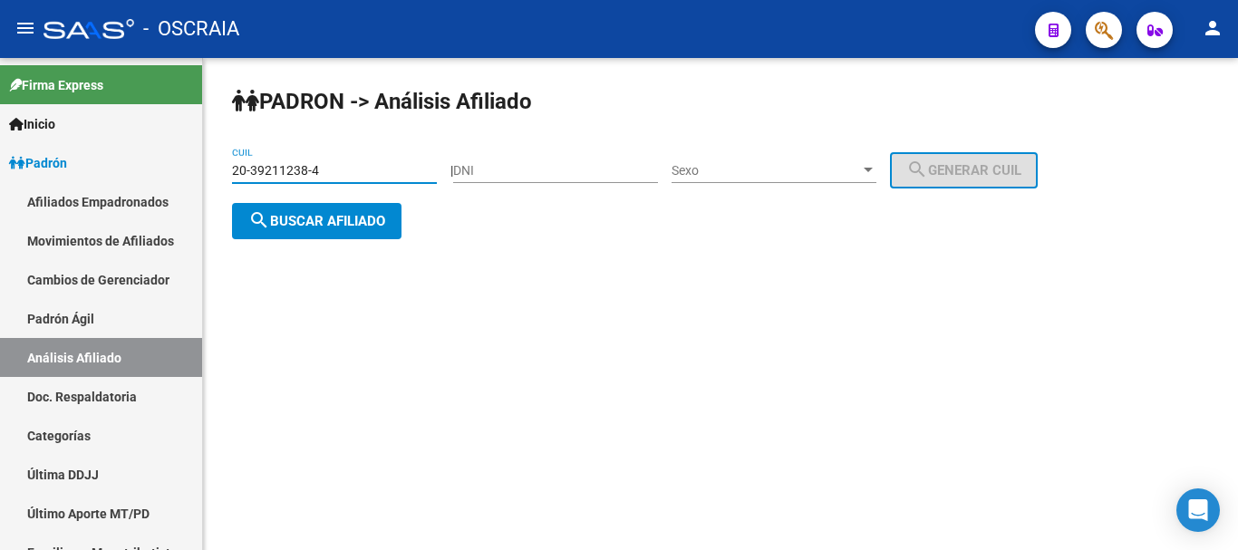
type input "20-39211238-4"
click at [399, 218] on button "search Buscar afiliado" at bounding box center [317, 221] width 170 height 36
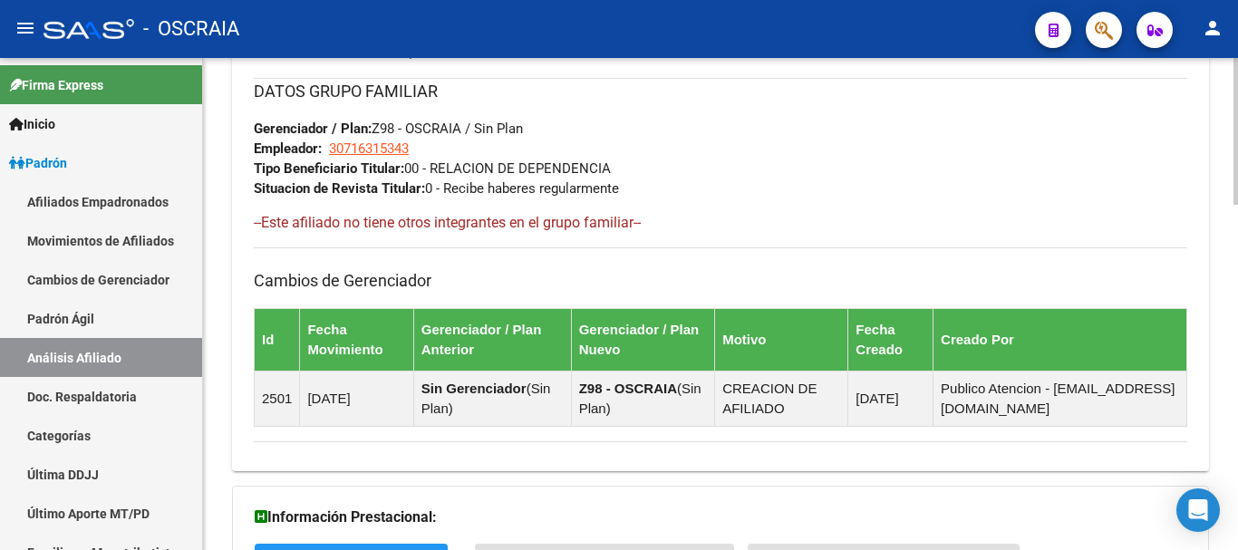
scroll to position [1153, 0]
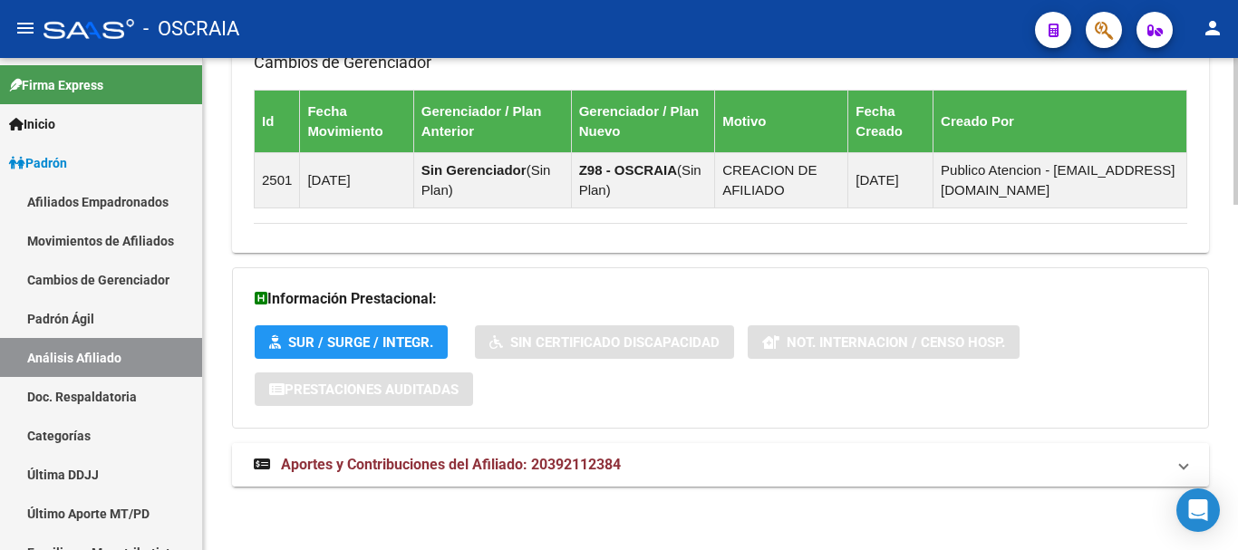
click at [387, 463] on span "Aportes y Contribuciones del Afiliado: 20392112384" at bounding box center [451, 464] width 340 height 17
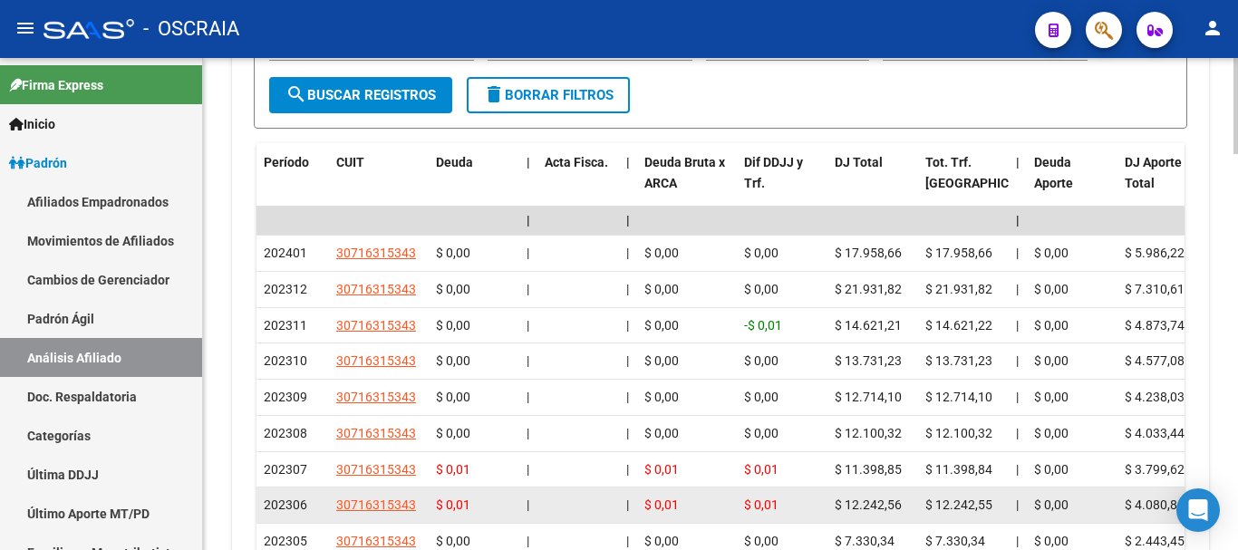
scroll to position [1879, 0]
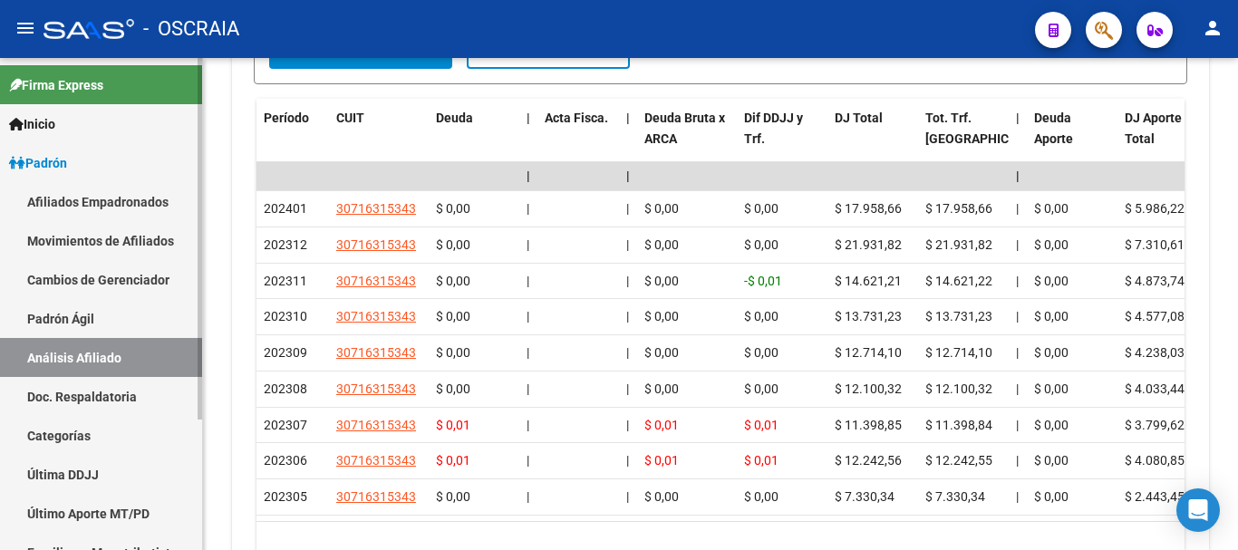
click at [88, 318] on link "Padrón Ágil" at bounding box center [101, 318] width 202 height 39
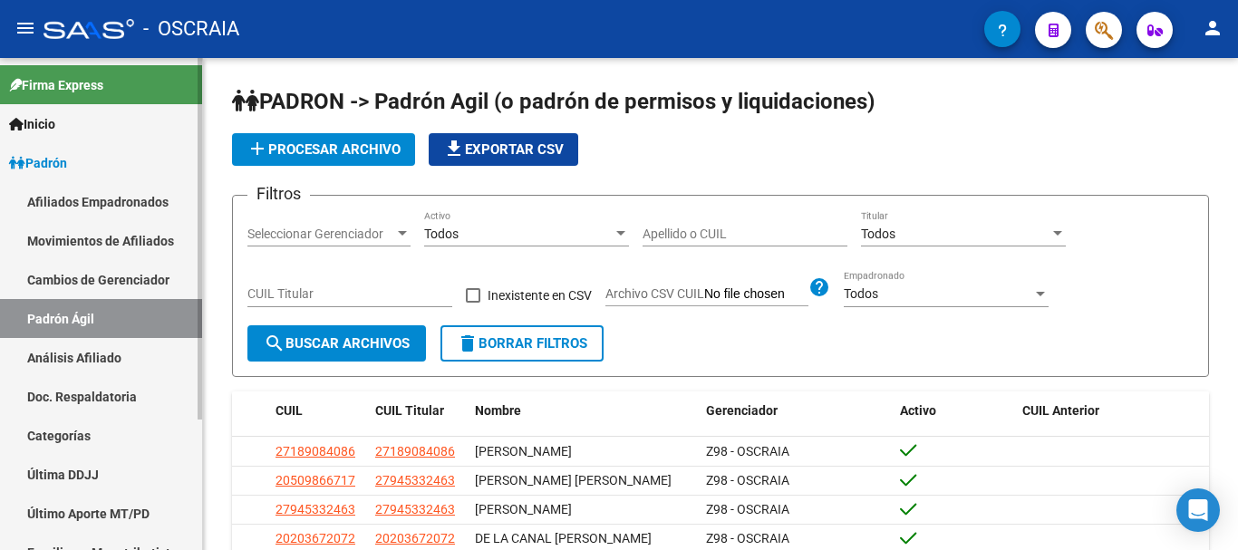
click at [95, 355] on link "Análisis Afiliado" at bounding box center [101, 357] width 202 height 39
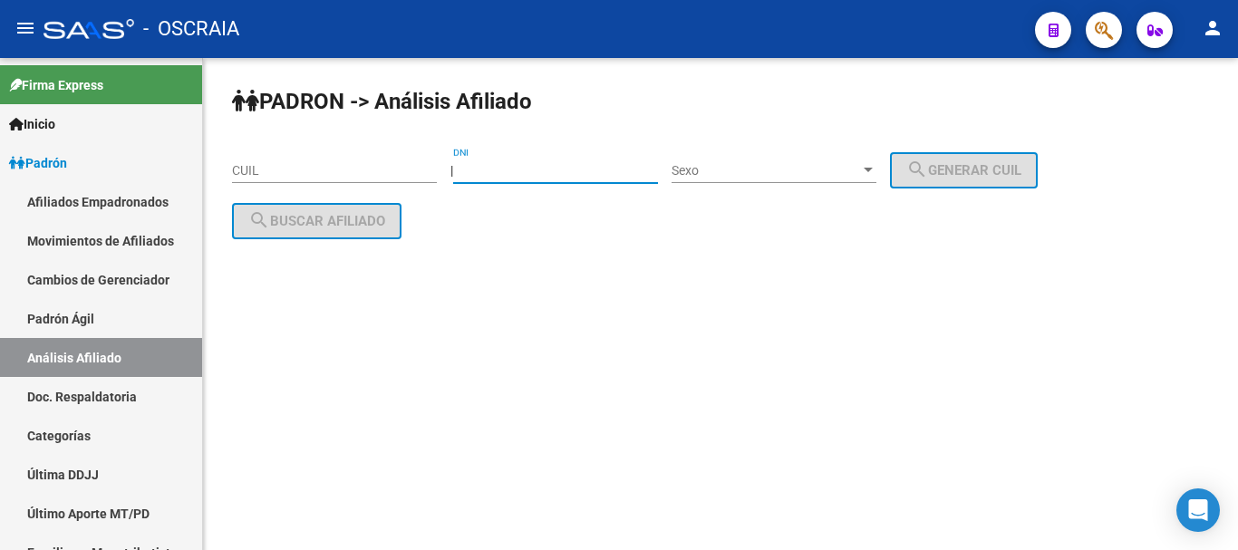
click at [578, 169] on input "DNI" at bounding box center [555, 170] width 205 height 15
type input "20215221"
click at [768, 178] on span "Sexo" at bounding box center [766, 170] width 189 height 15
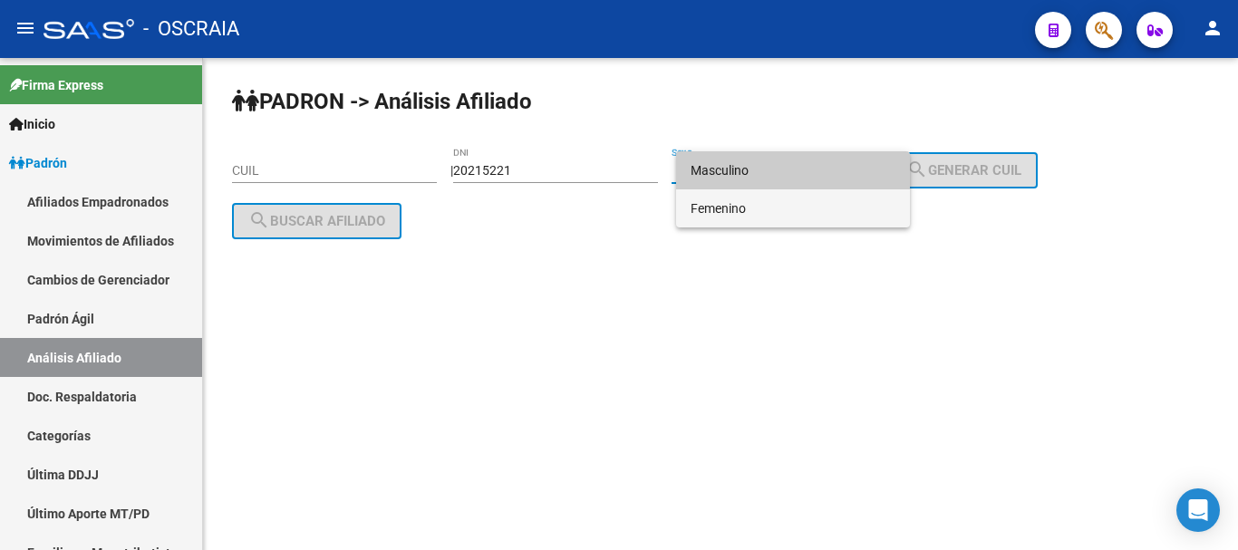
click at [772, 203] on span "Femenino" at bounding box center [793, 208] width 205 height 38
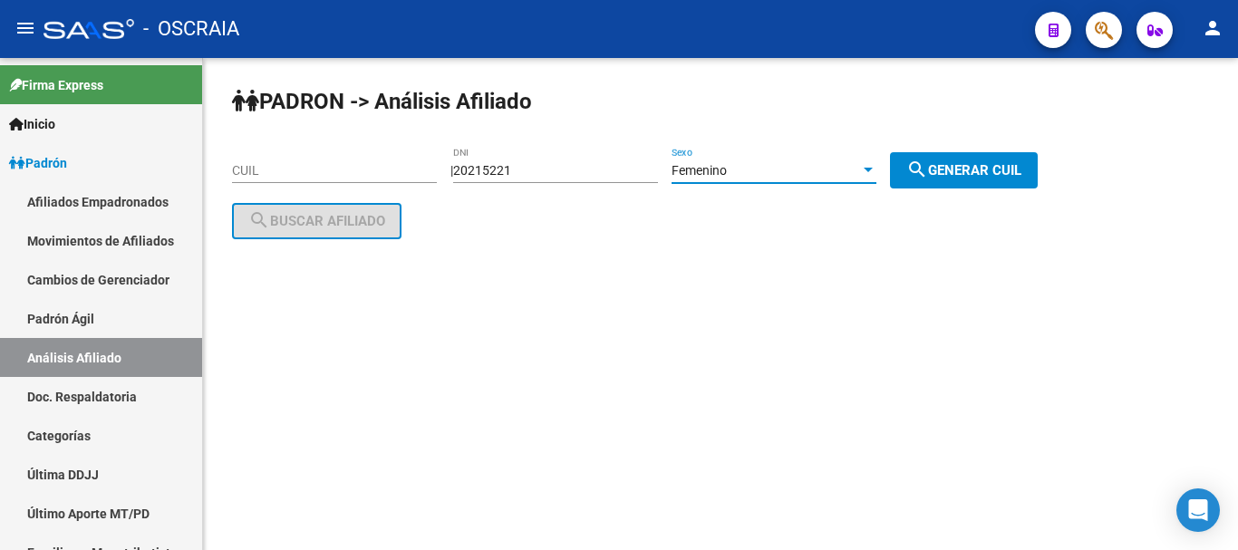
click at [928, 172] on mat-icon "search" at bounding box center [918, 170] width 22 height 22
type input "27-20215221-5"
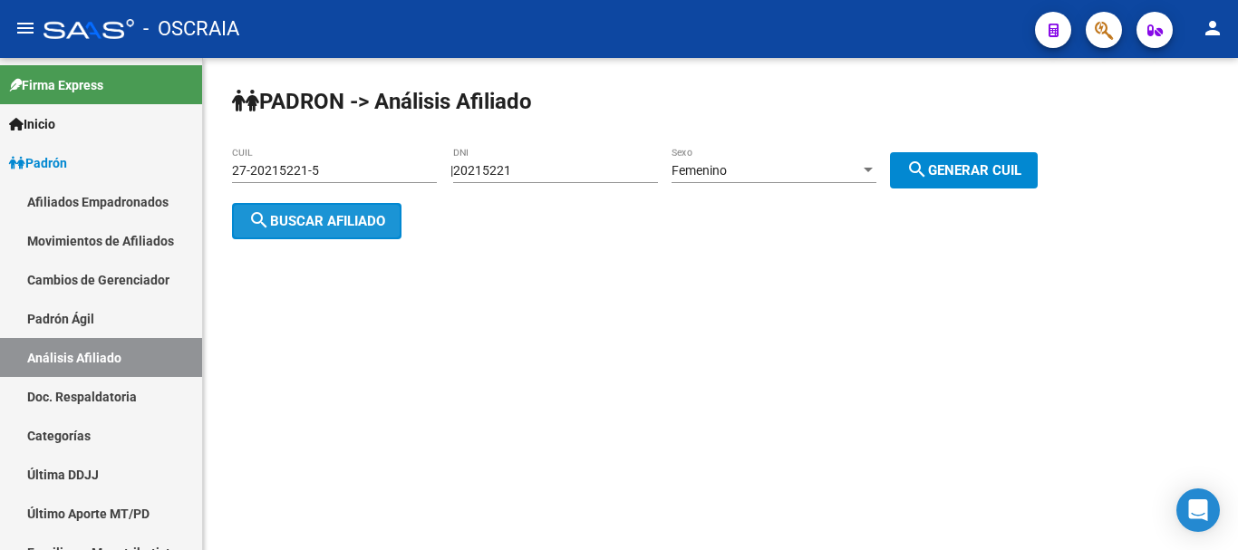
click at [332, 224] on span "search Buscar afiliado" at bounding box center [316, 221] width 137 height 16
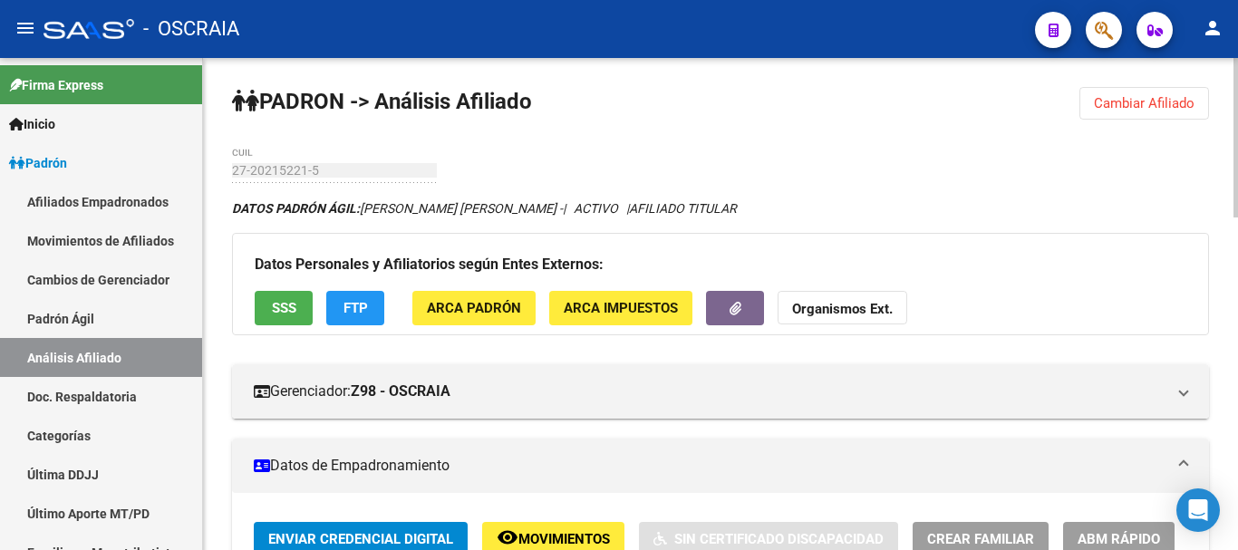
click at [316, 179] on div "27-20215221-5 CUIL" at bounding box center [334, 165] width 205 height 36
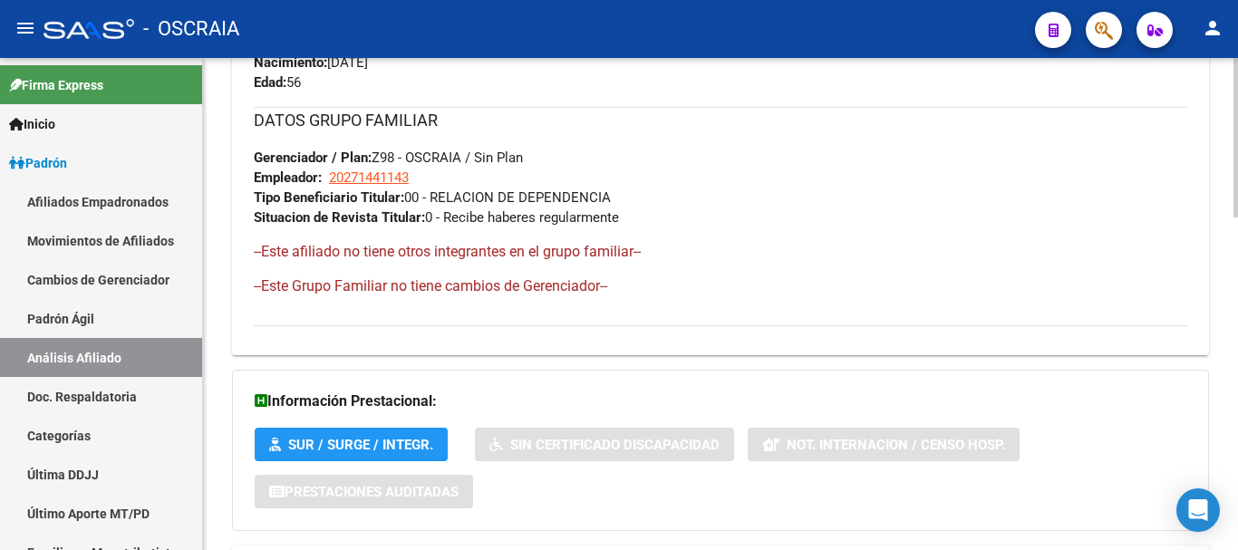
scroll to position [1023, 0]
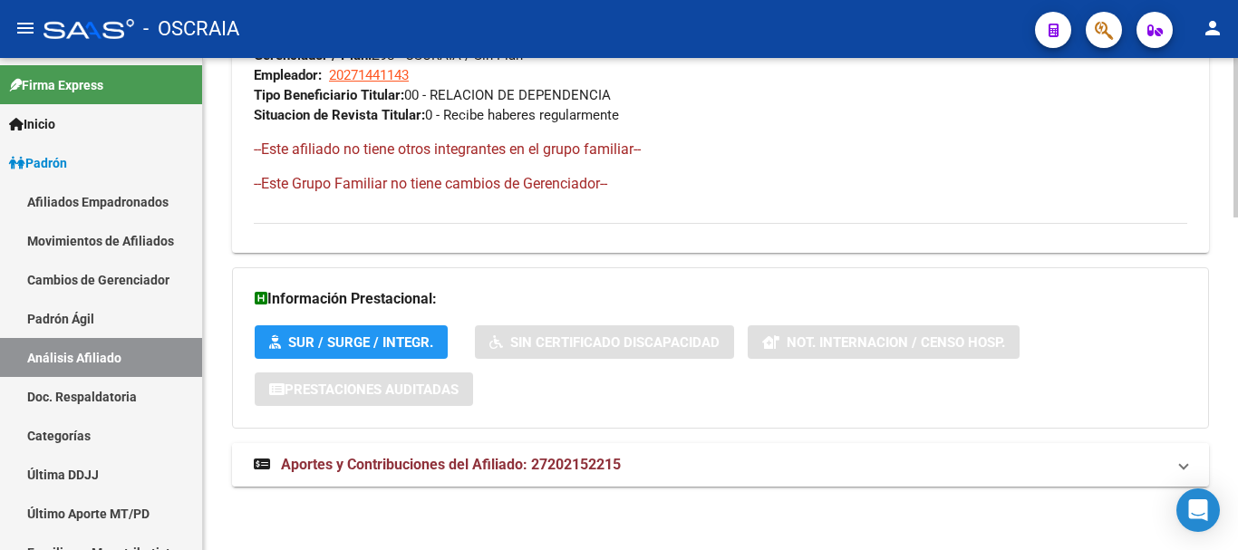
click at [391, 461] on span "Aportes y Contribuciones del Afiliado: 27202152215" at bounding box center [451, 464] width 340 height 17
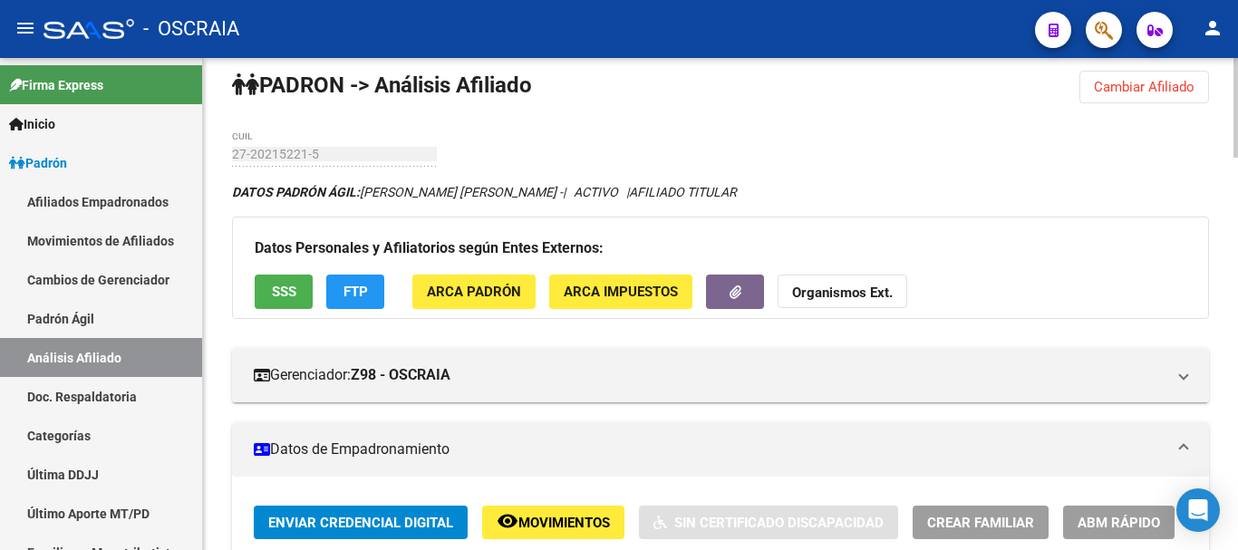
scroll to position [0, 0]
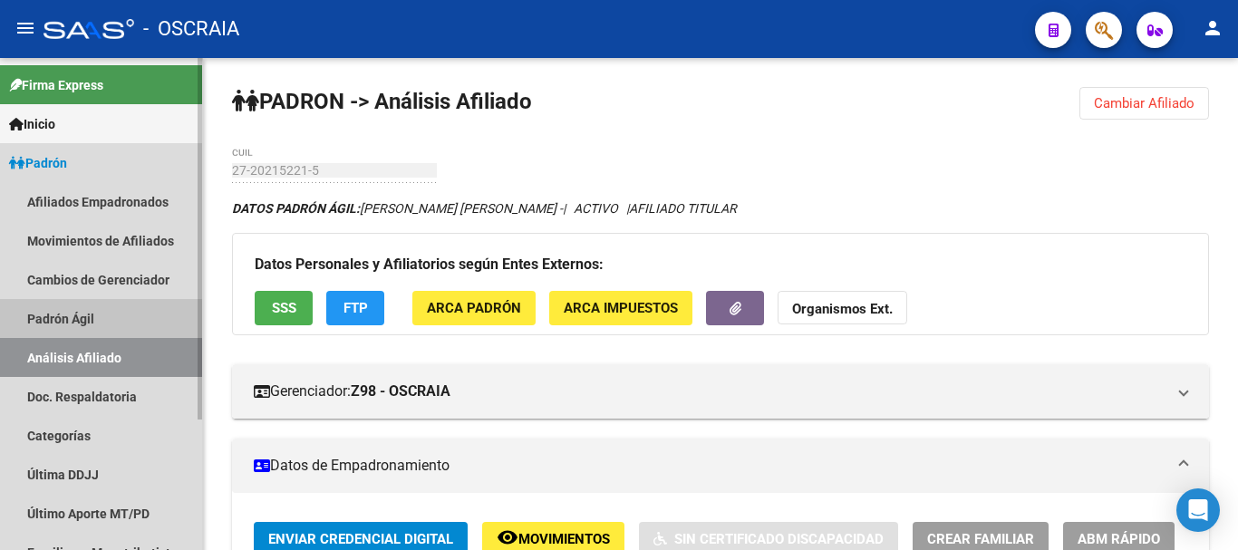
click at [78, 321] on link "Padrón Ágil" at bounding box center [101, 318] width 202 height 39
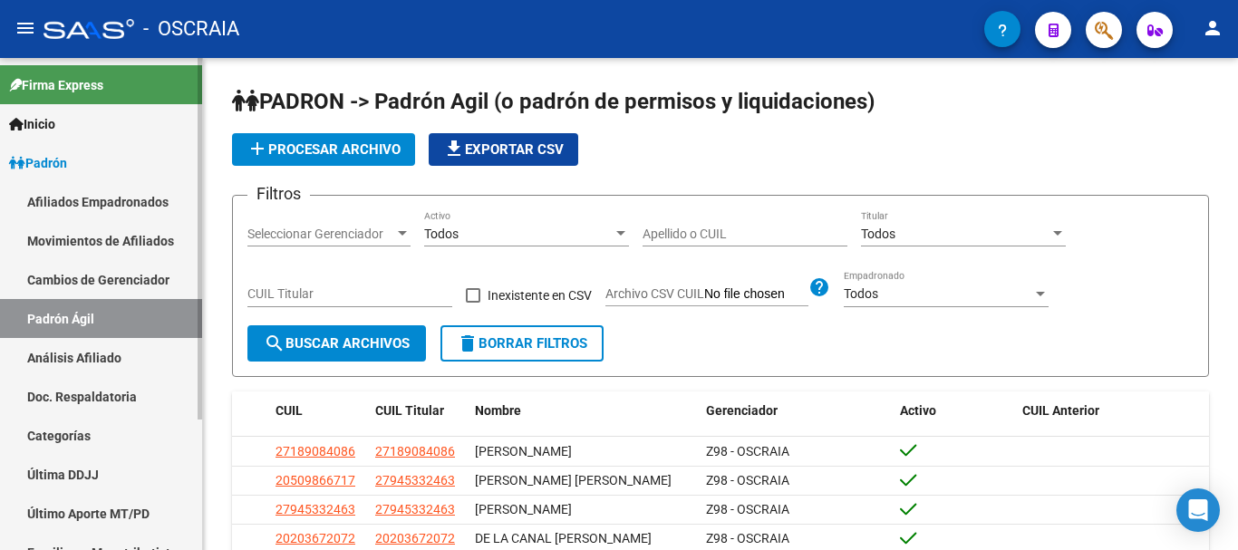
click at [78, 351] on link "Análisis Afiliado" at bounding box center [101, 357] width 202 height 39
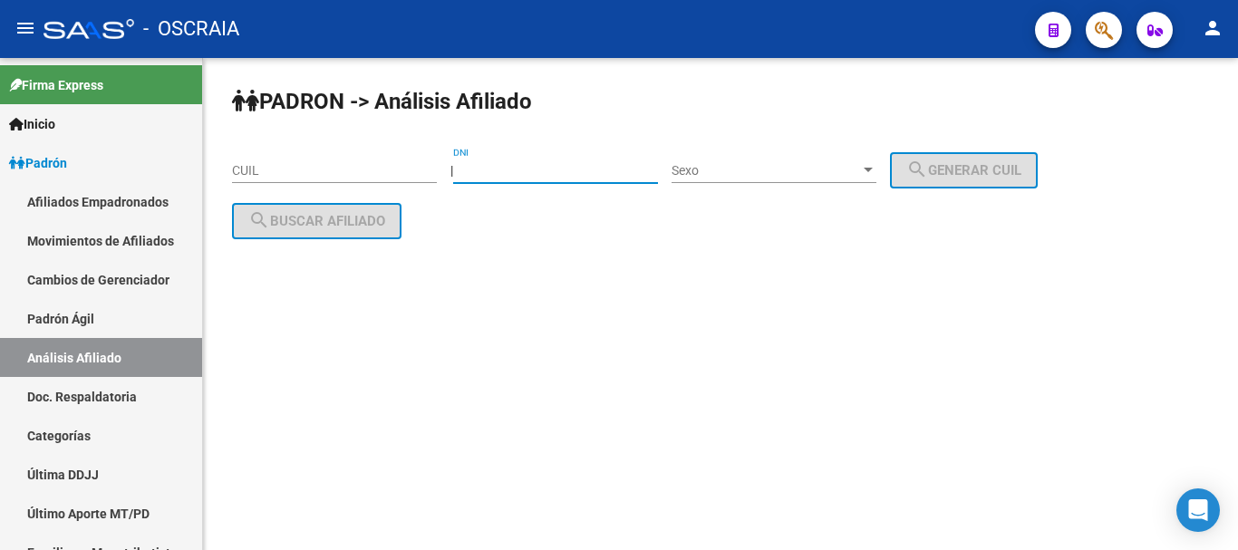
click at [597, 173] on input "DNI" at bounding box center [555, 170] width 205 height 15
click at [590, 173] on input "DNI" at bounding box center [555, 170] width 205 height 15
type input "26971218"
click at [814, 158] on div "Sexo Sexo" at bounding box center [774, 165] width 205 height 36
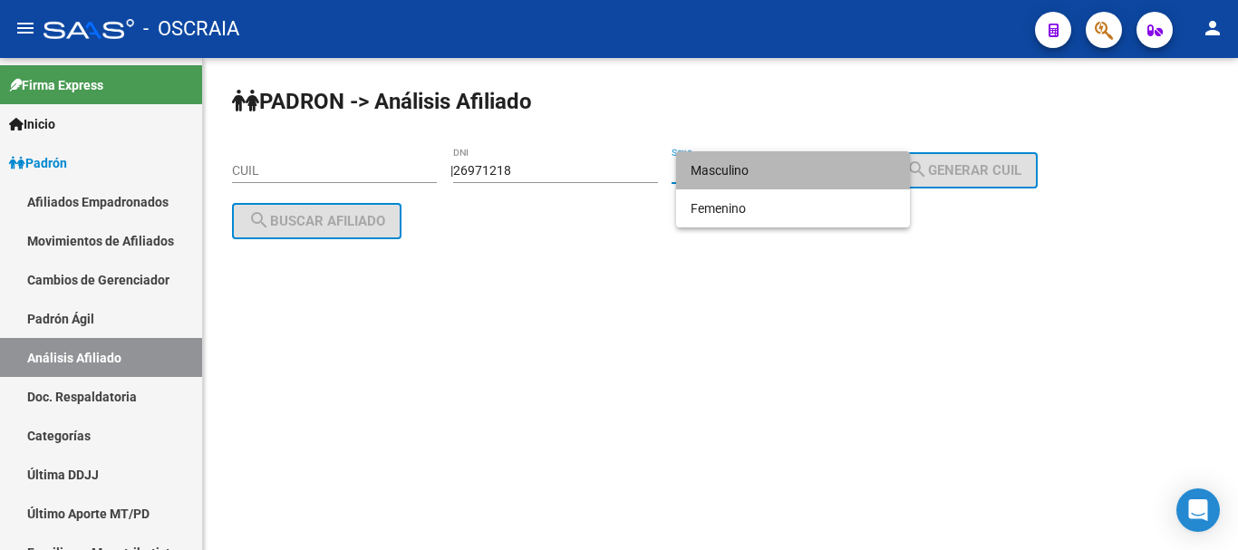
drag, startPoint x: 814, startPoint y: 161, endPoint x: 902, endPoint y: 163, distance: 88.0
click at [821, 160] on span "Masculino" at bounding box center [793, 170] width 205 height 38
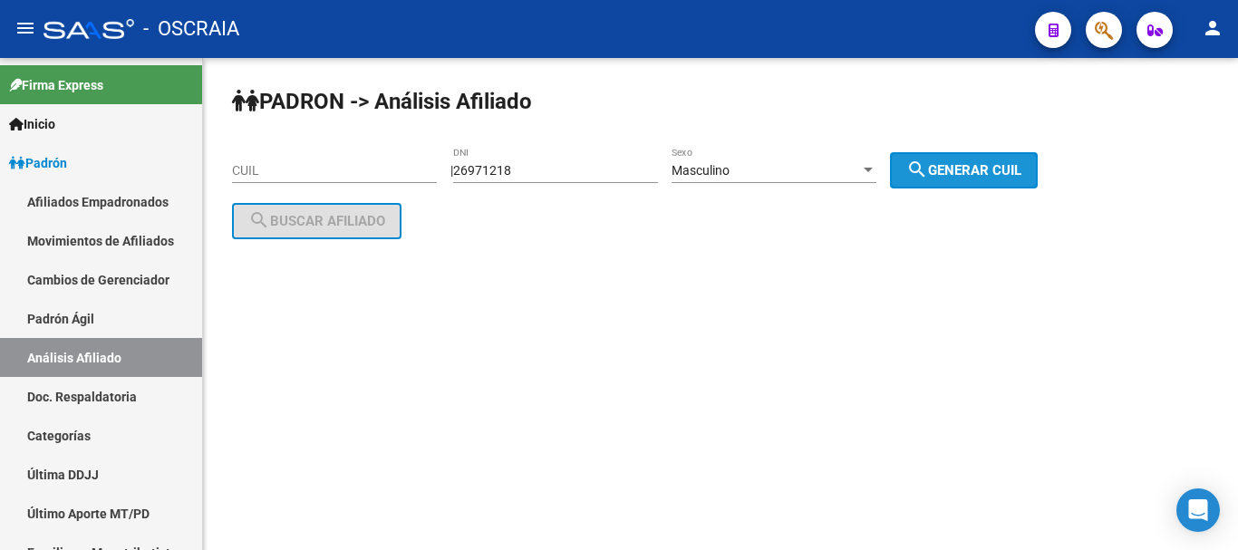
click at [964, 163] on span "search Generar CUIL" at bounding box center [964, 170] width 115 height 16
type input "20-26971218-0"
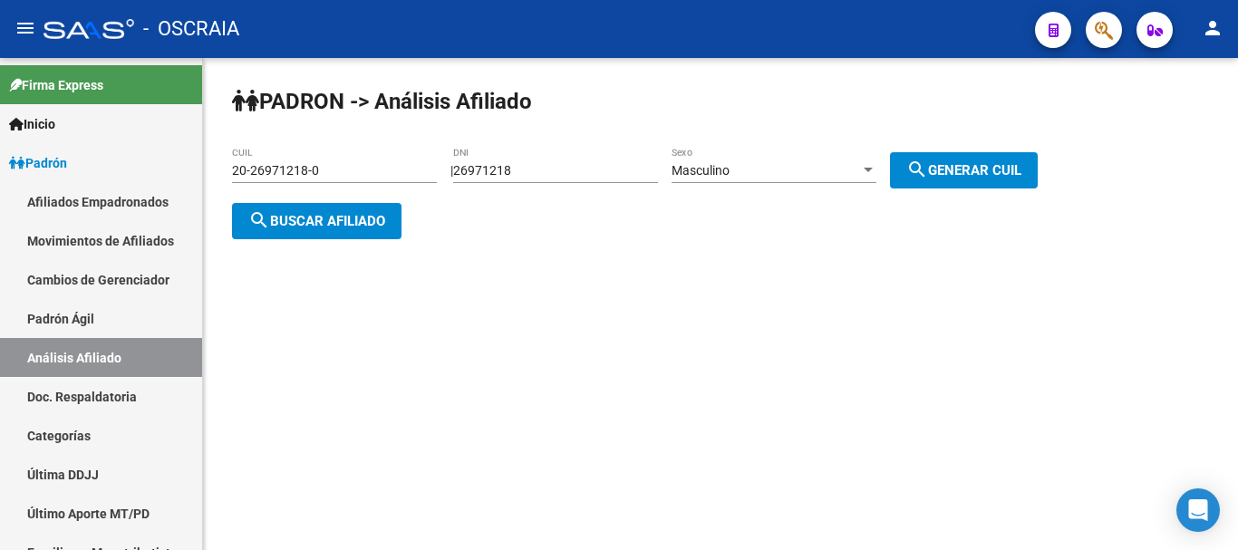
click at [354, 223] on span "search Buscar afiliado" at bounding box center [316, 221] width 137 height 16
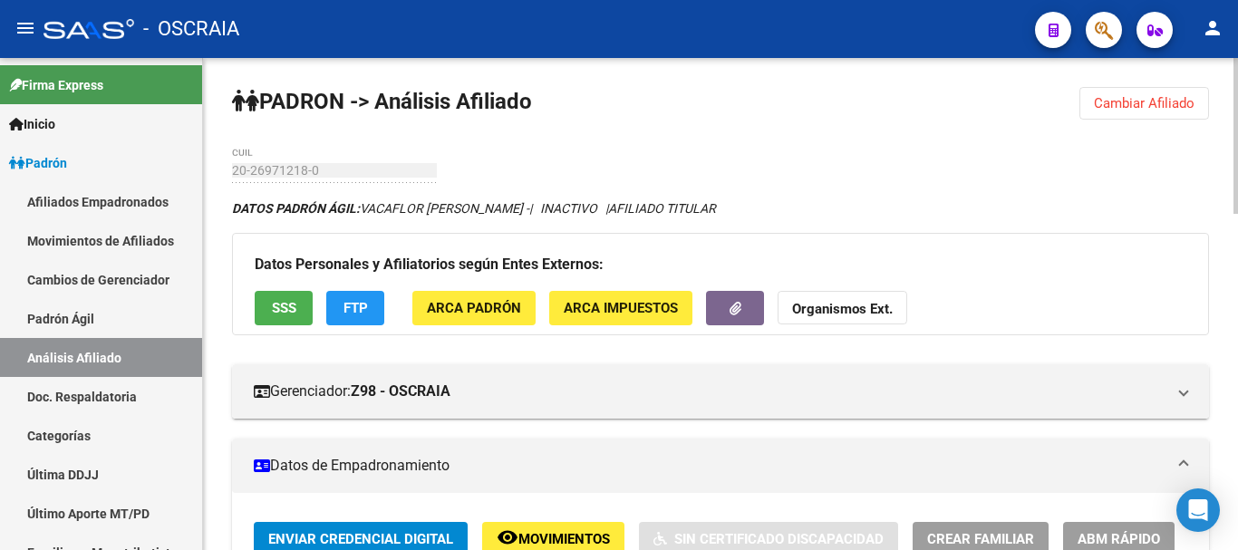
click at [325, 180] on div "20-26971218-0 CUIL" at bounding box center [334, 165] width 205 height 36
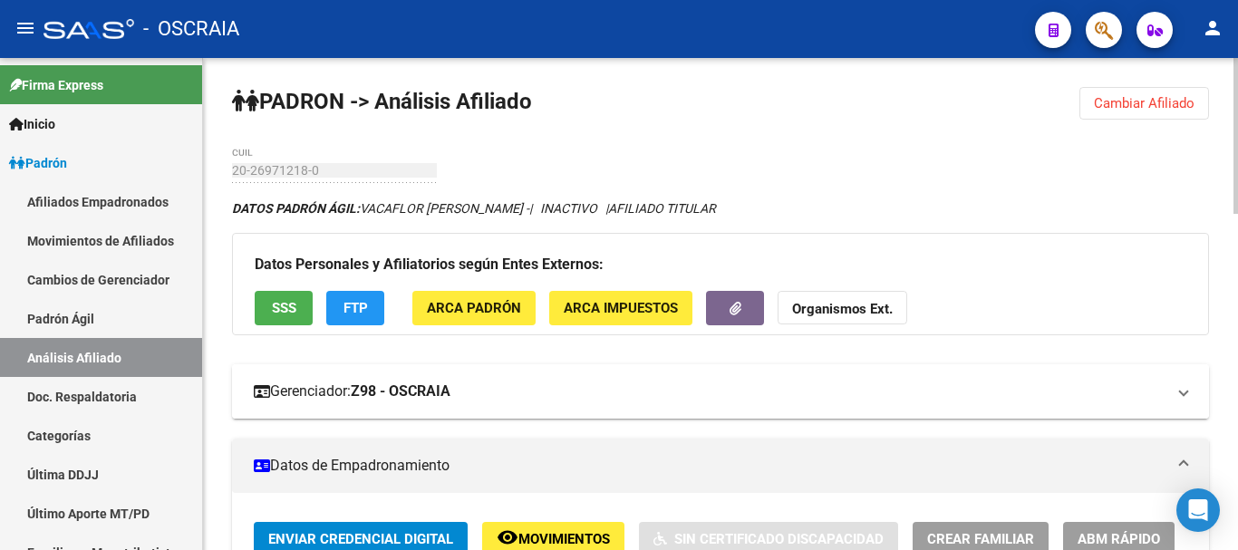
click at [743, 374] on mat-expansion-panel-header "Gerenciador: Z98 - OSCRAIA" at bounding box center [720, 391] width 977 height 54
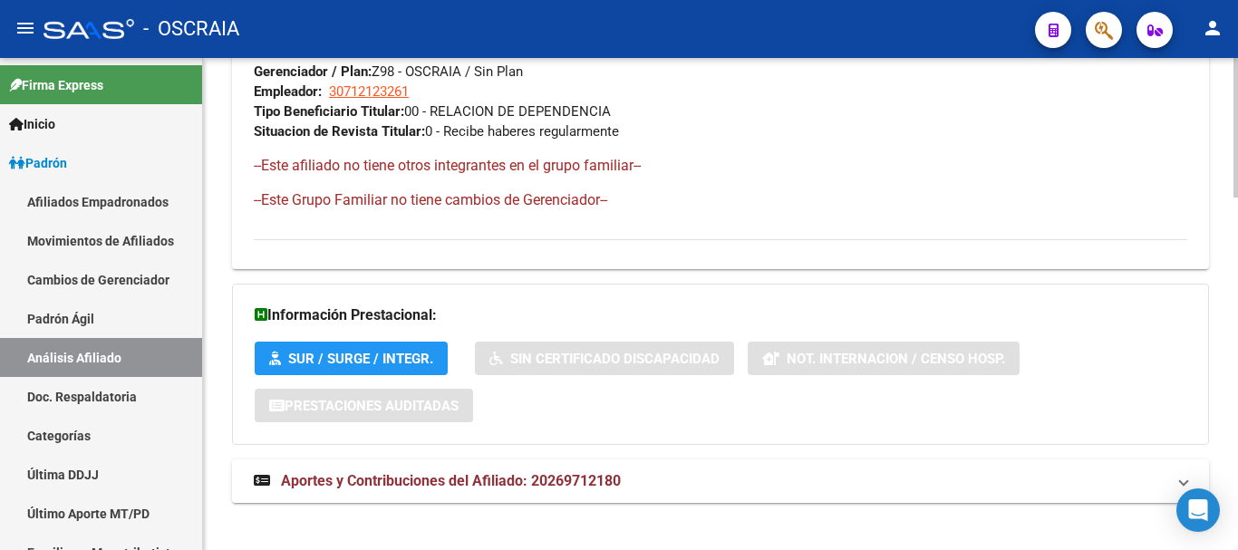
scroll to position [1241, 0]
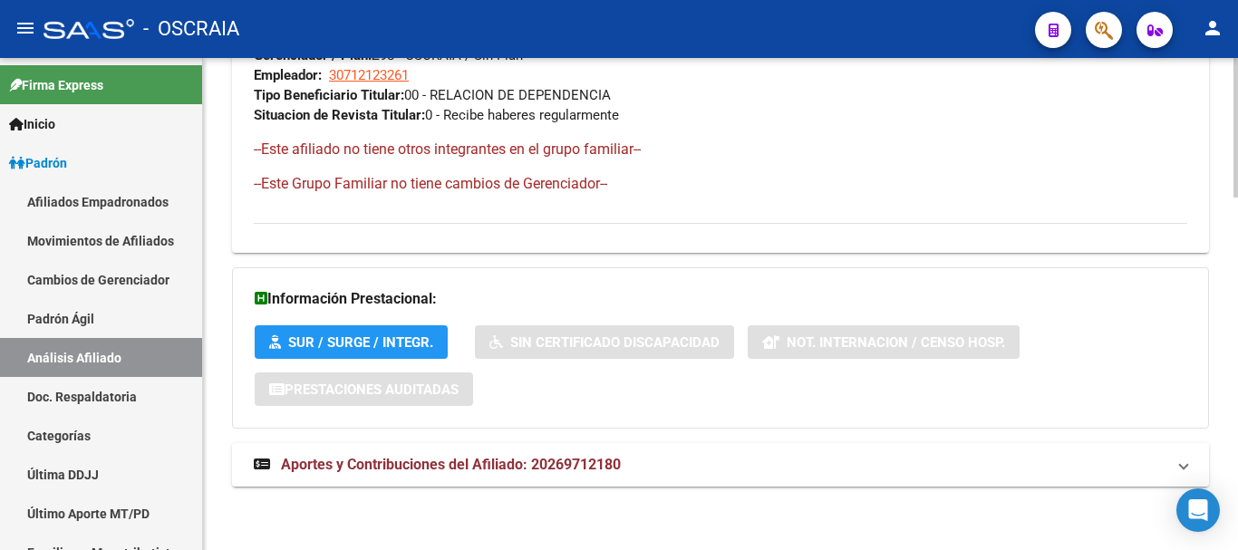
click at [522, 456] on span "Aportes y Contribuciones del Afiliado: 20269712180" at bounding box center [451, 464] width 340 height 17
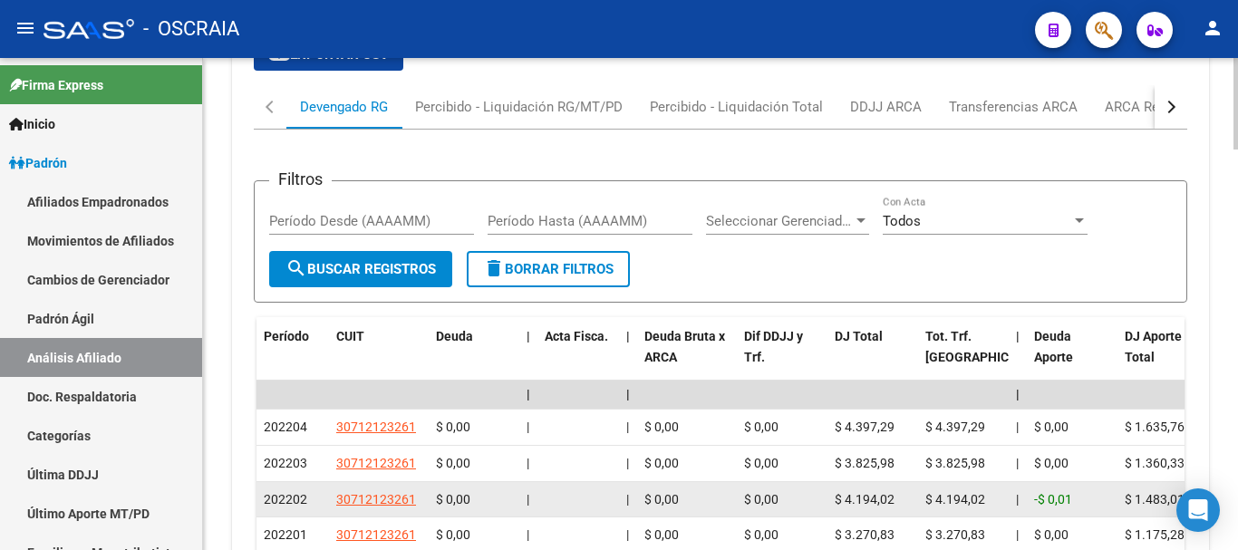
scroll to position [1785, 0]
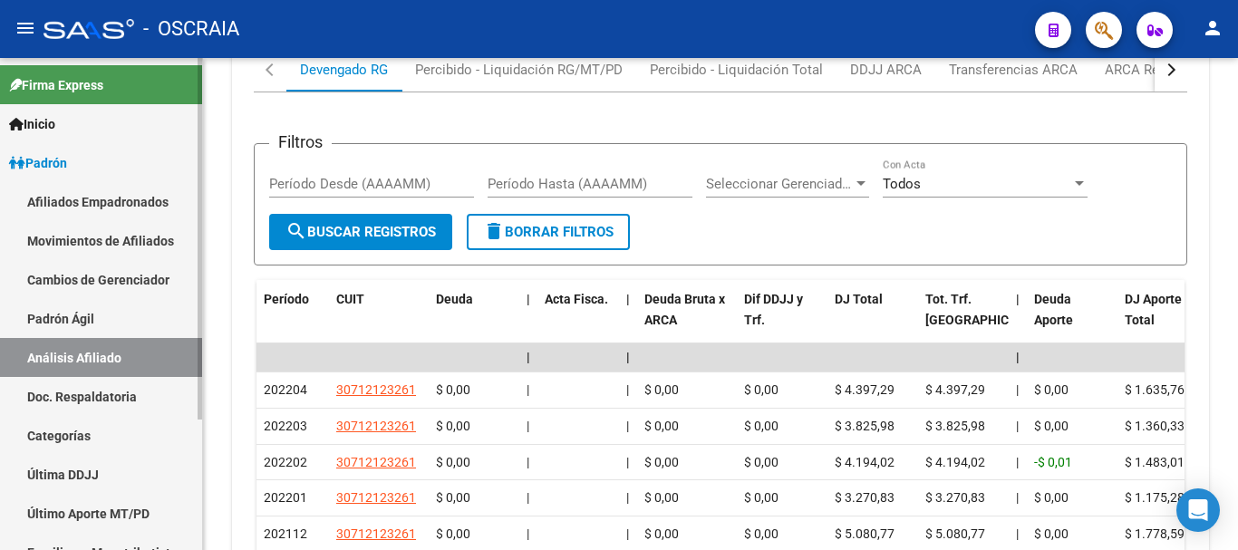
click at [105, 311] on link "Padrón Ágil" at bounding box center [101, 318] width 202 height 39
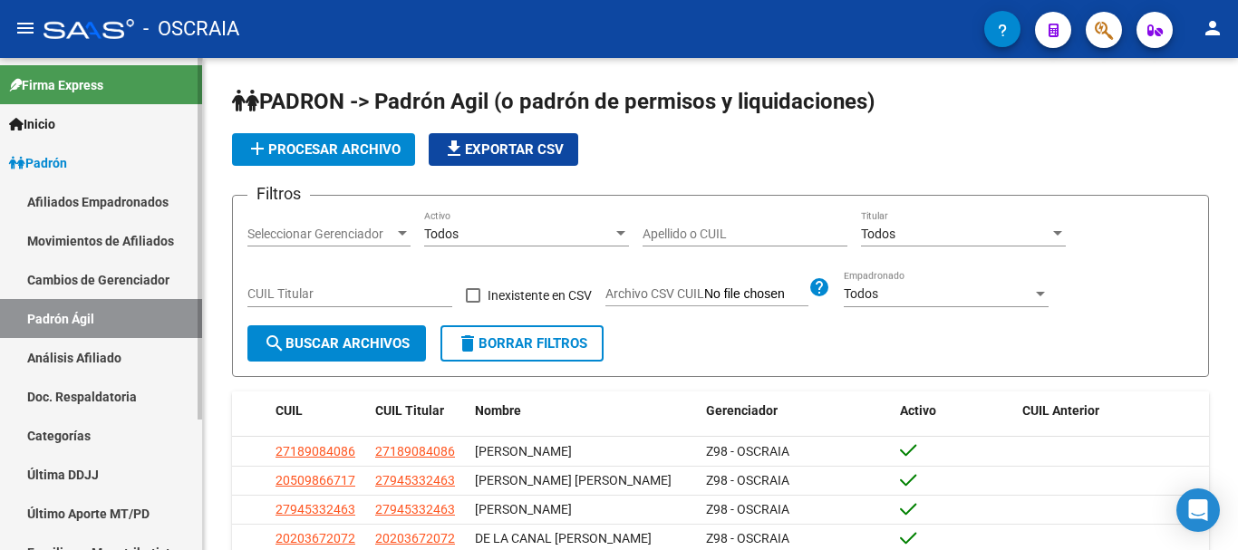
click at [108, 361] on link "Análisis Afiliado" at bounding box center [101, 357] width 202 height 39
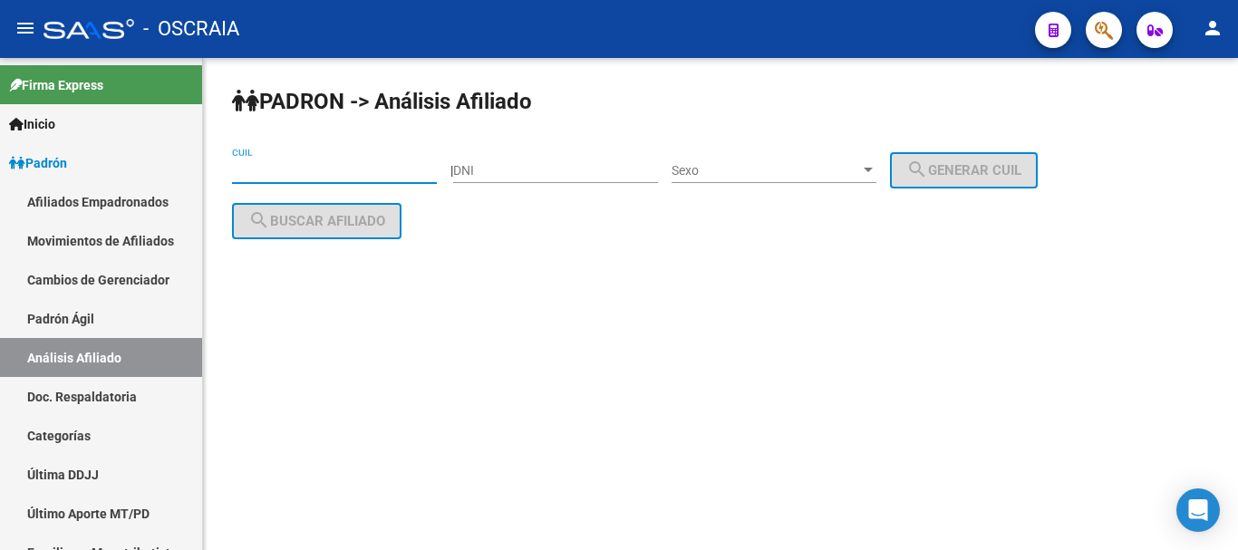
click at [353, 170] on input "CUIL" at bounding box center [334, 170] width 205 height 15
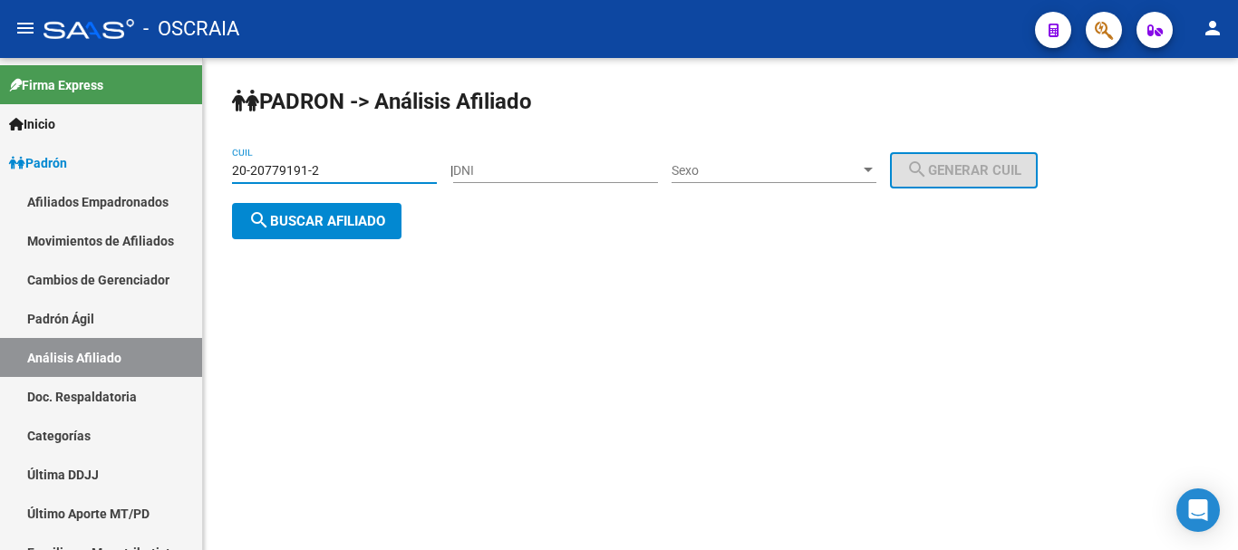
type input "20-20779191-2"
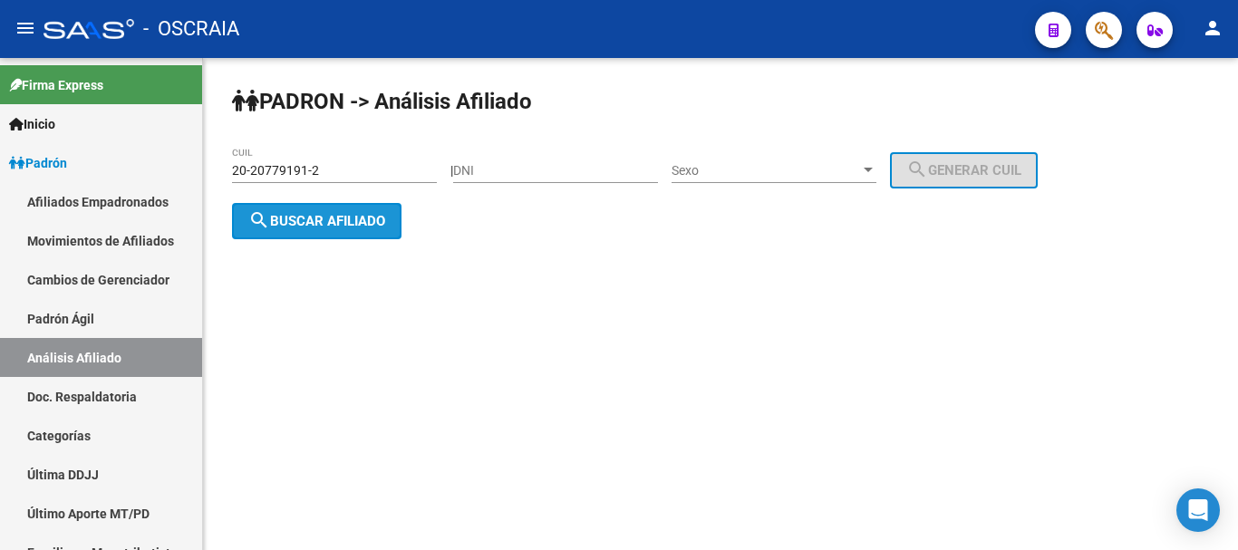
click at [327, 221] on span "search Buscar afiliado" at bounding box center [316, 221] width 137 height 16
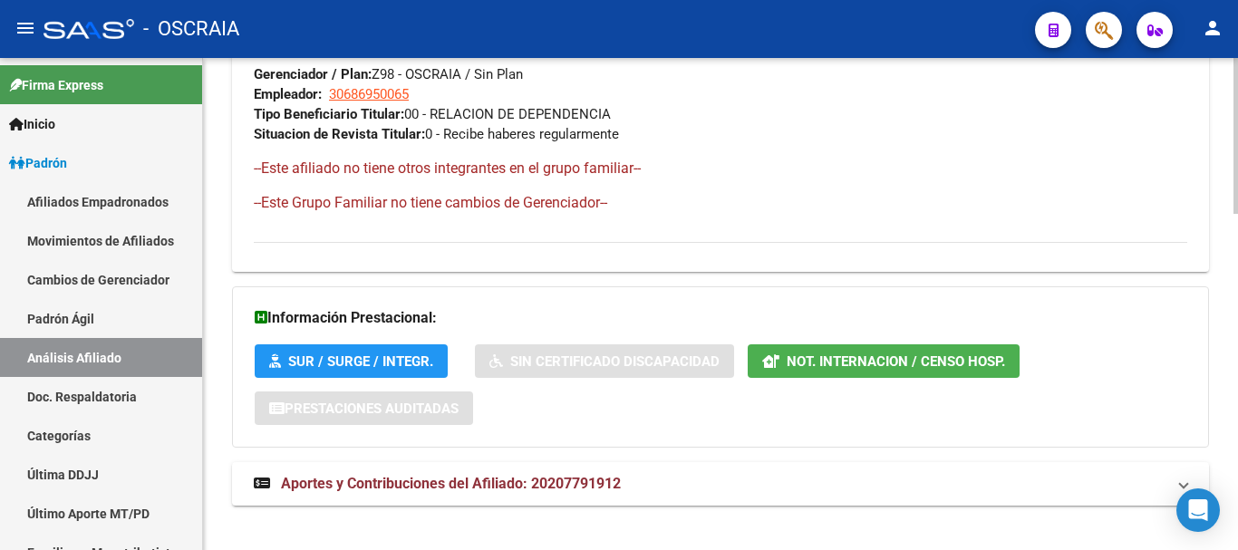
scroll to position [1063, 0]
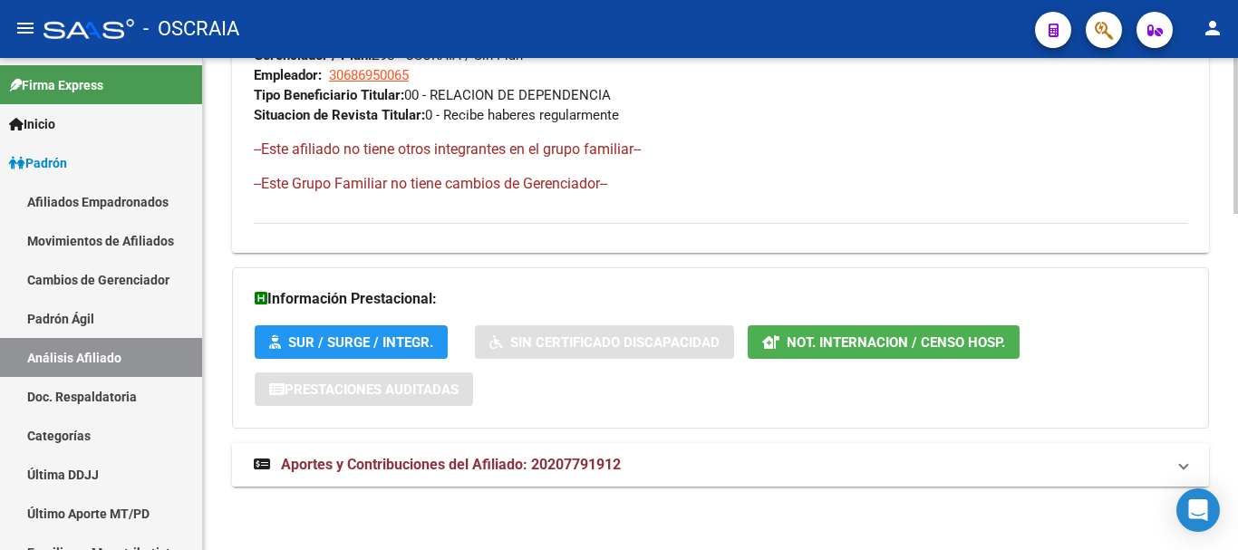
click at [574, 459] on span "Aportes y Contribuciones del Afiliado: 20207791912" at bounding box center [451, 464] width 340 height 17
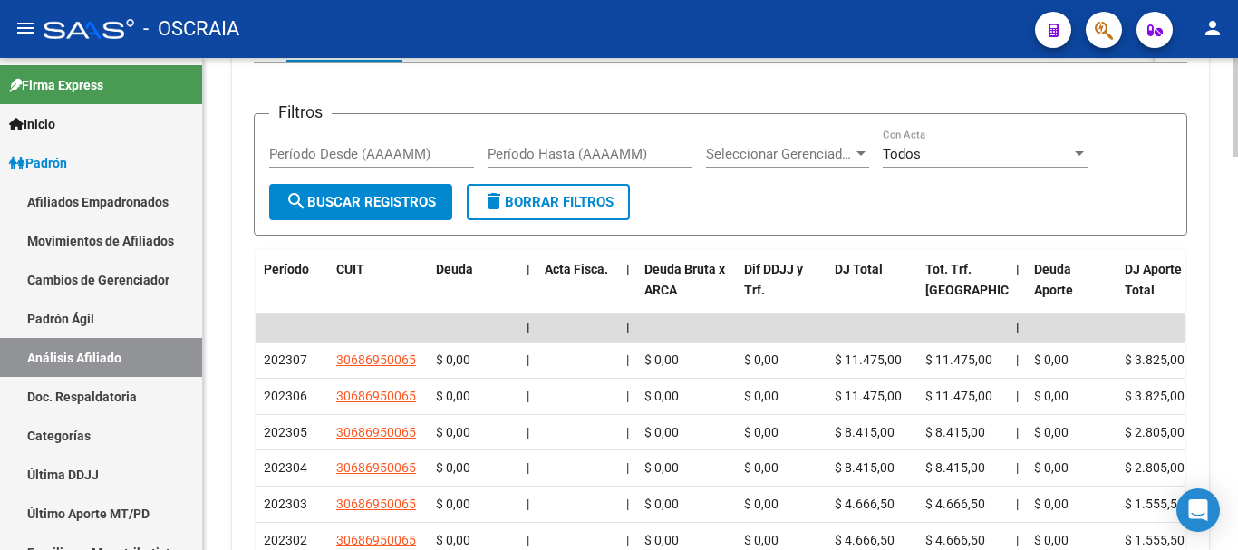
scroll to position [1697, 0]
